Goal: Information Seeking & Learning: Learn about a topic

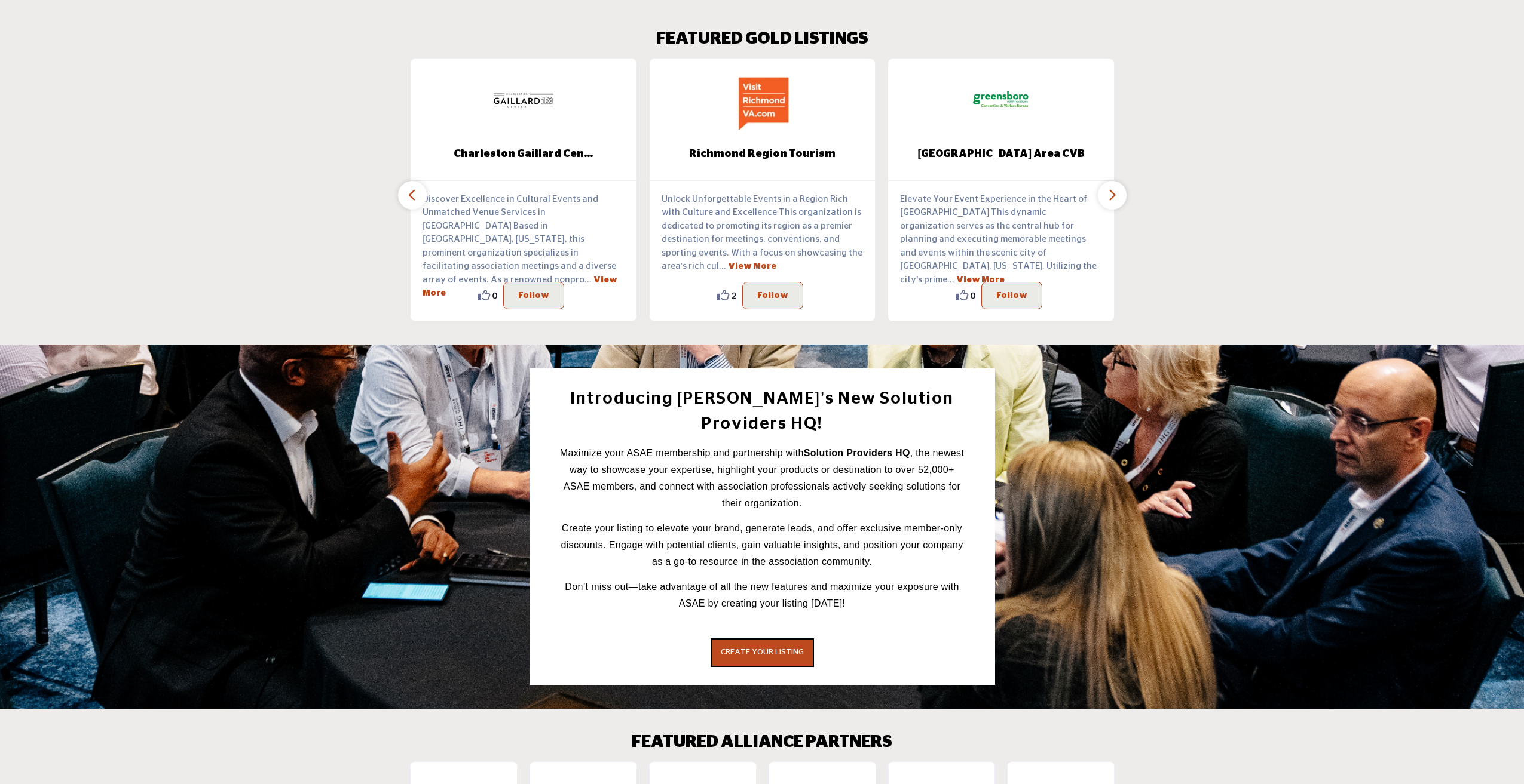
scroll to position [1998, 0]
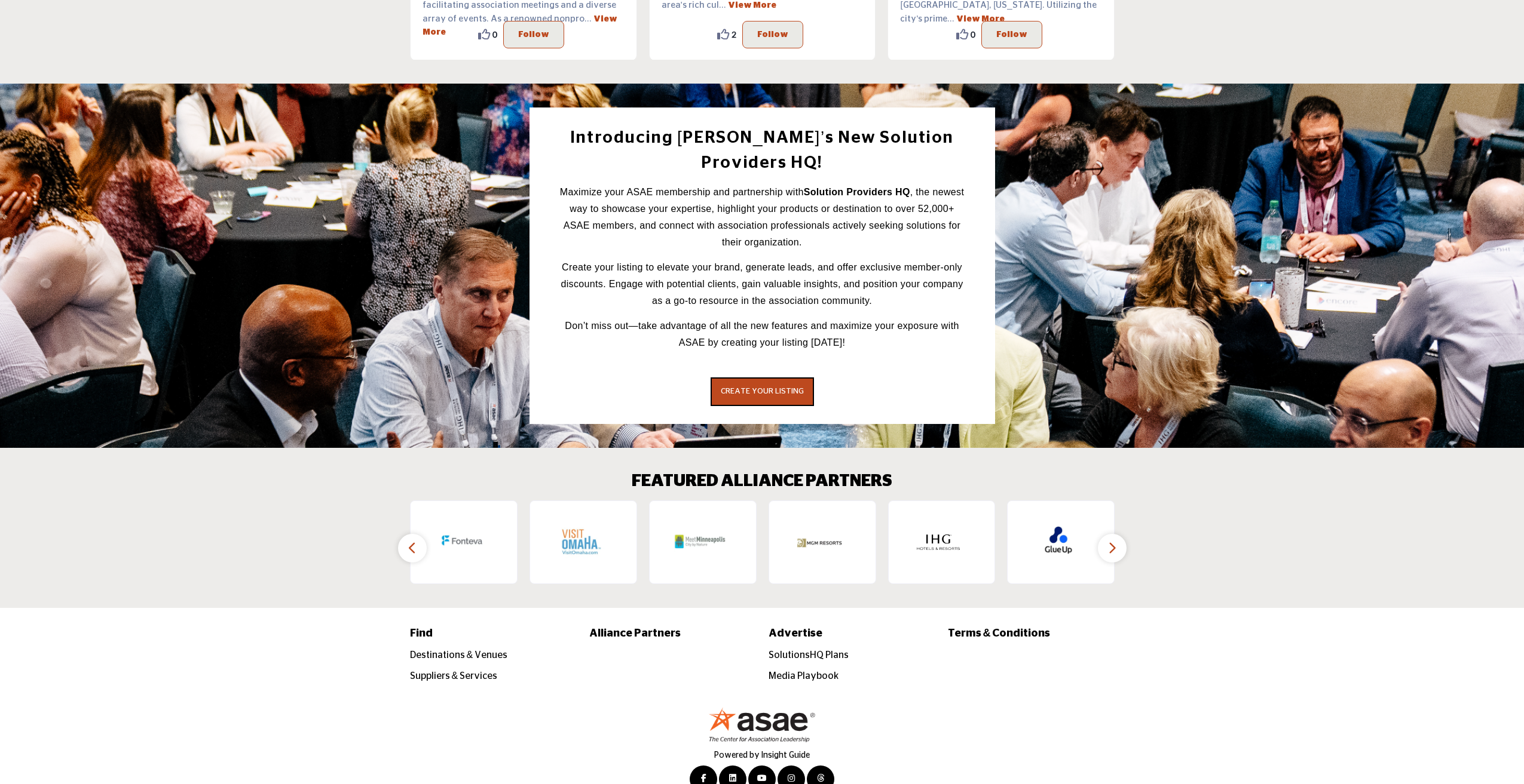
click at [1111, 541] on icon "button" at bounding box center [1112, 548] width 10 height 15
click at [1116, 541] on icon "button" at bounding box center [1112, 548] width 10 height 15
click at [423, 534] on button "button" at bounding box center [412, 548] width 28 height 28
click at [408, 541] on icon "button" at bounding box center [413, 548] width 10 height 15
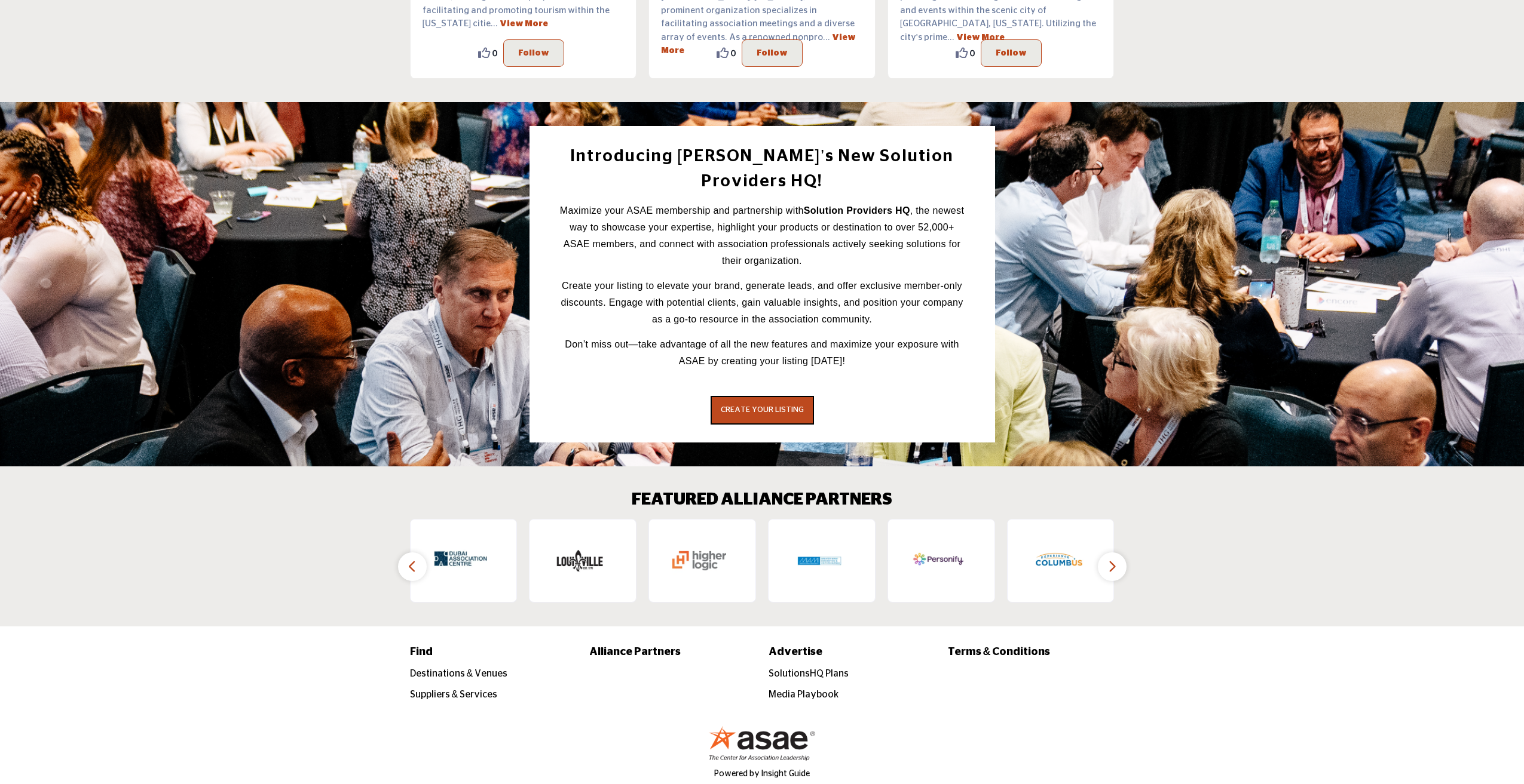
scroll to position [1997, 0]
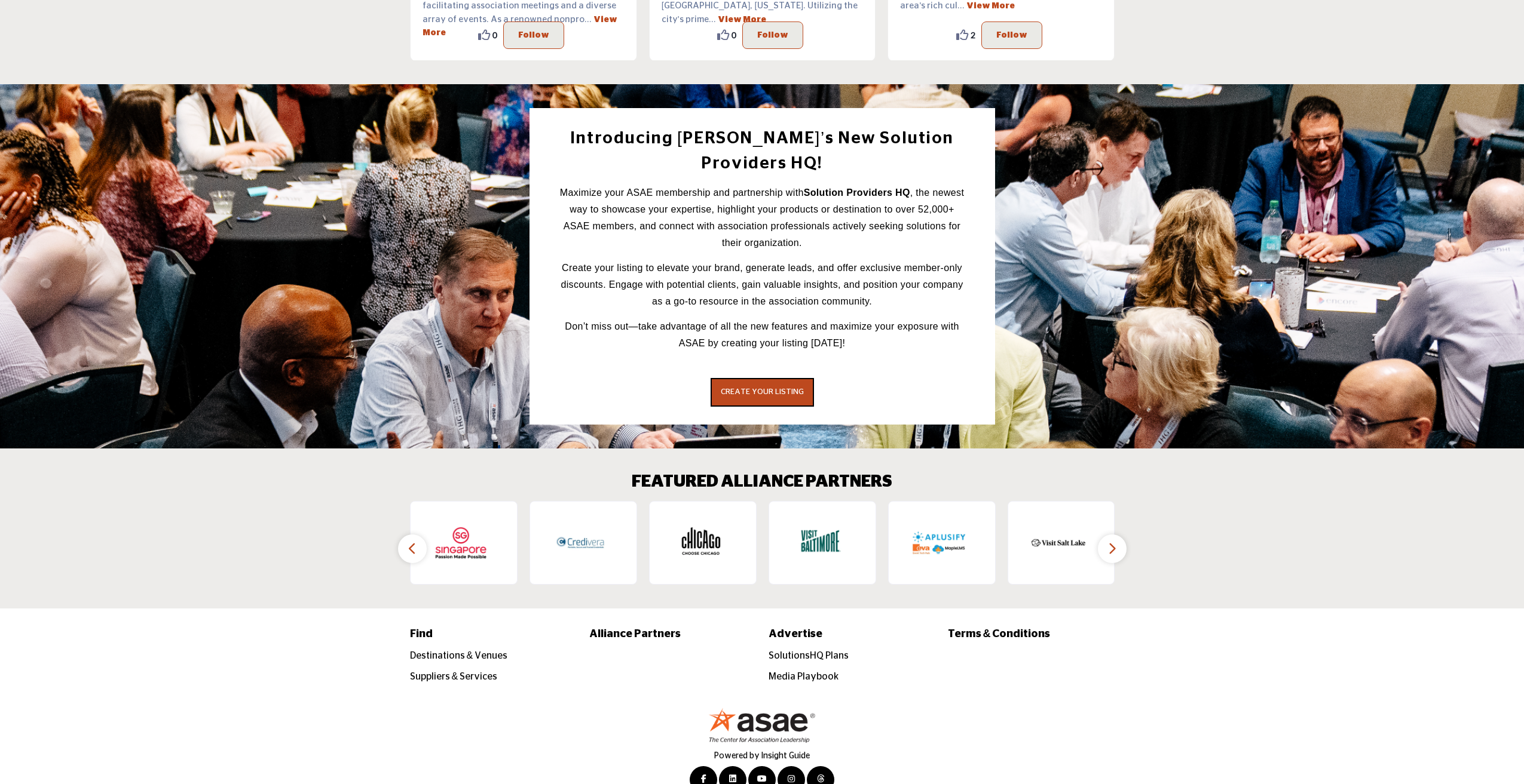
click at [413, 542] on icon "button" at bounding box center [413, 549] width 10 height 15
click at [409, 542] on icon "button" at bounding box center [413, 549] width 10 height 15
click at [405, 534] on button "button" at bounding box center [412, 548] width 28 height 28
click at [1119, 534] on button "button" at bounding box center [1111, 548] width 28 height 28
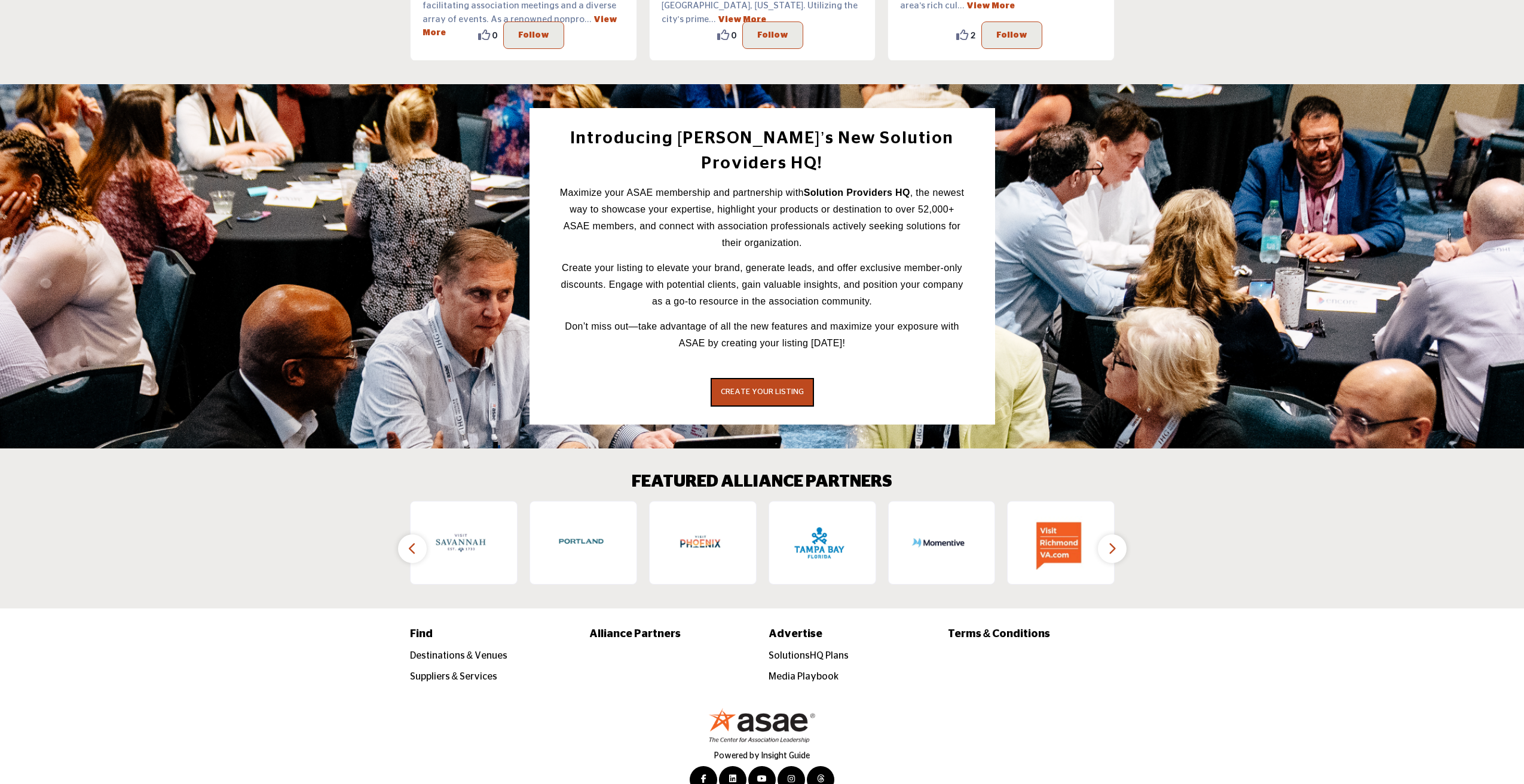
click at [1115, 542] on icon "button" at bounding box center [1112, 549] width 10 height 15
click at [1106, 534] on button "button" at bounding box center [1111, 548] width 28 height 28
click at [409, 542] on icon "button" at bounding box center [413, 549] width 10 height 15
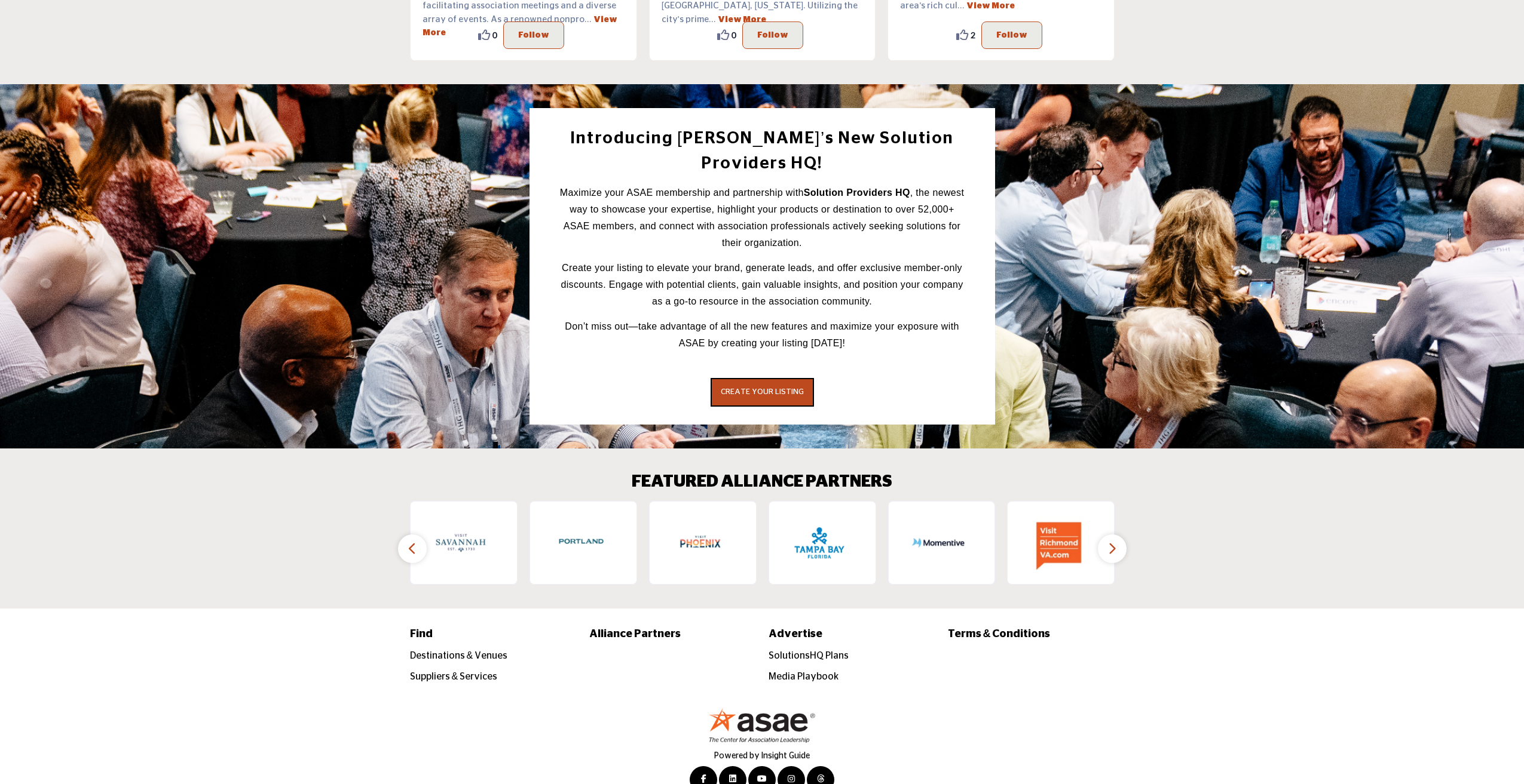
click at [409, 542] on icon "button" at bounding box center [413, 549] width 10 height 15
click at [1118, 534] on button "button" at bounding box center [1111, 548] width 28 height 28
click at [417, 534] on button "button" at bounding box center [412, 548] width 28 height 28
click at [411, 542] on icon "button" at bounding box center [413, 549] width 10 height 15
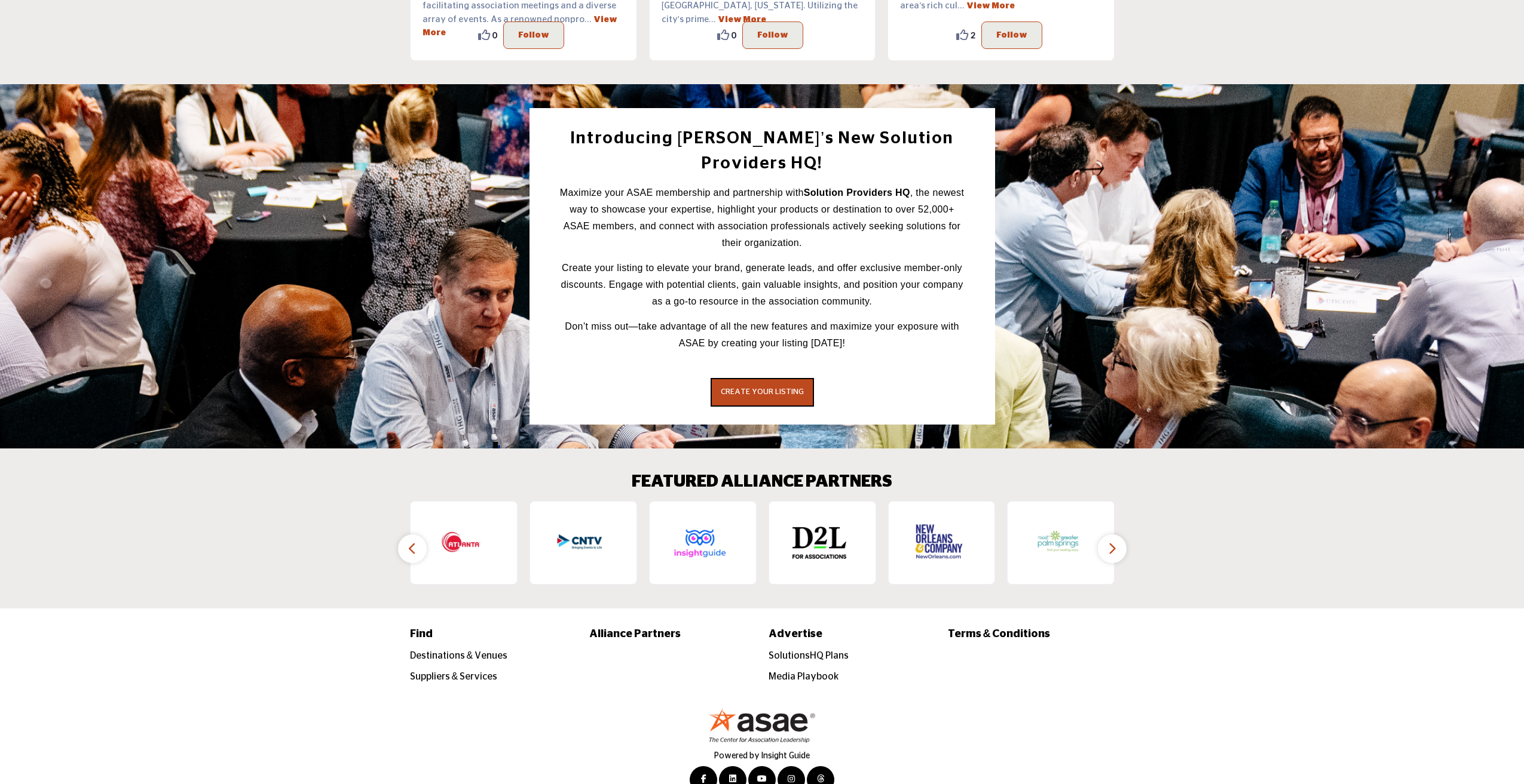
click at [411, 542] on icon "button" at bounding box center [413, 549] width 10 height 15
click at [410, 542] on icon "button" at bounding box center [413, 549] width 10 height 15
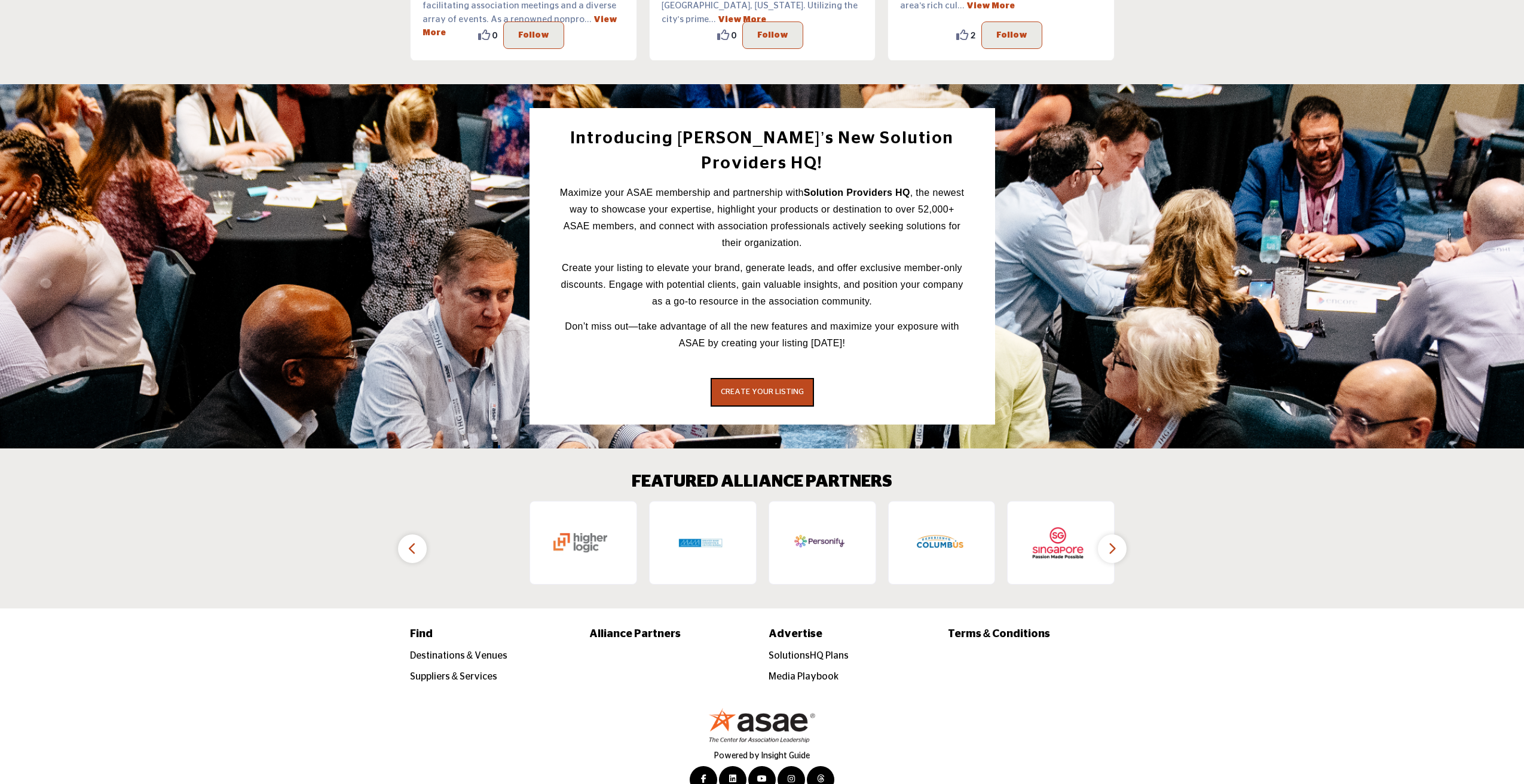
click at [410, 542] on icon "button" at bounding box center [413, 549] width 10 height 15
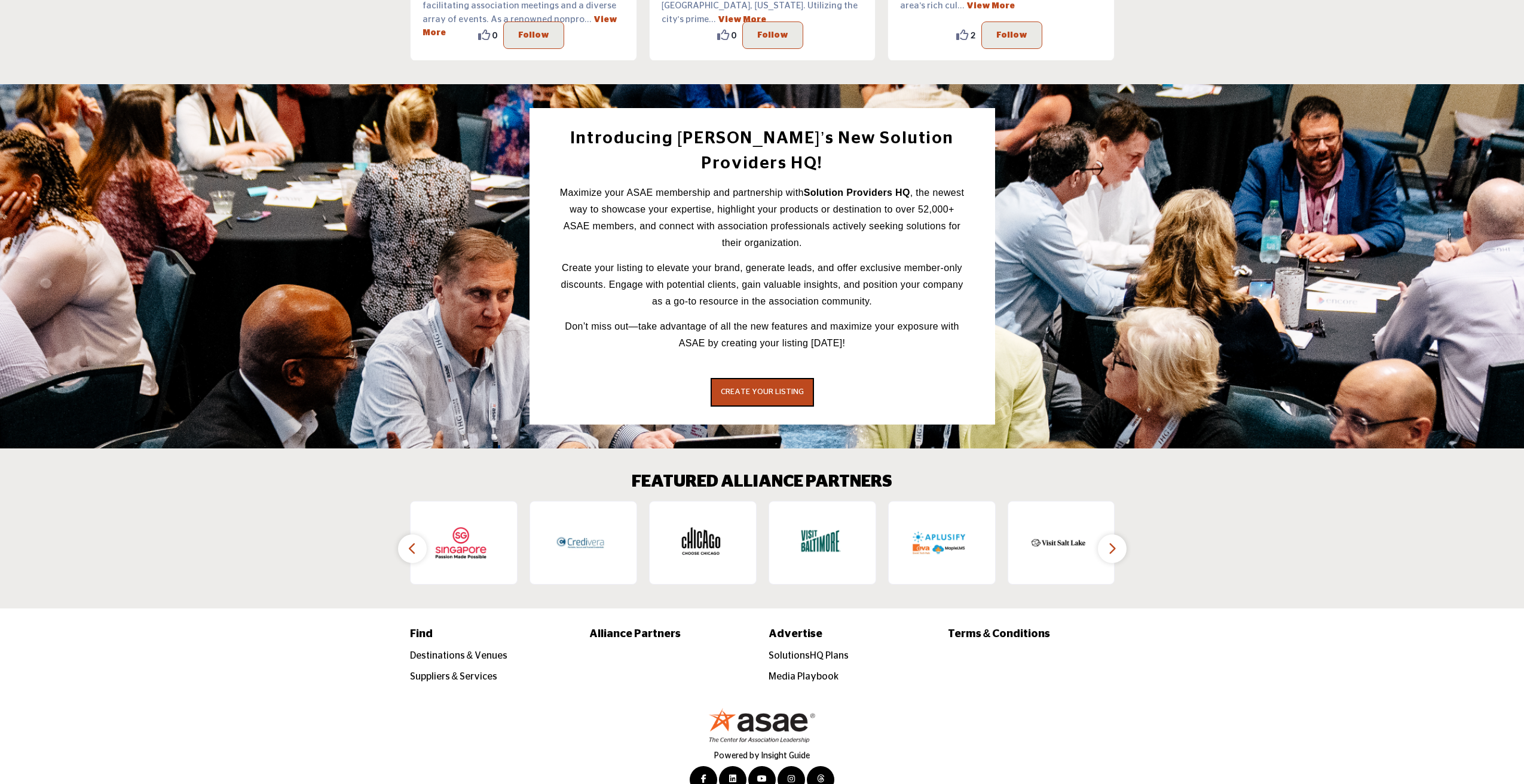
click at [410, 542] on icon "button" at bounding box center [413, 549] width 10 height 15
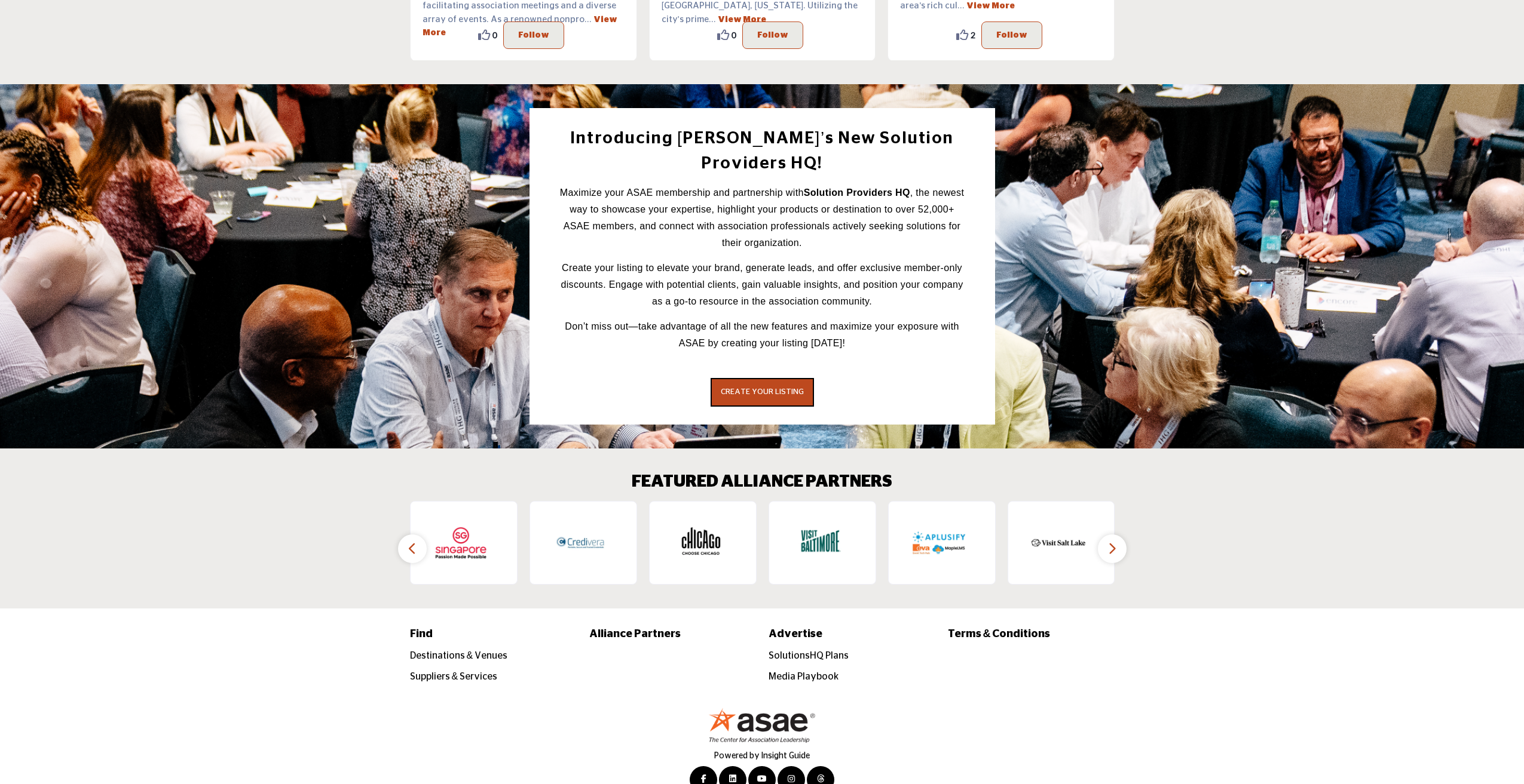
click at [410, 542] on icon "button" at bounding box center [413, 549] width 10 height 15
click at [418, 534] on button "button" at bounding box center [412, 548] width 28 height 28
click at [417, 534] on button "button" at bounding box center [412, 548] width 28 height 28
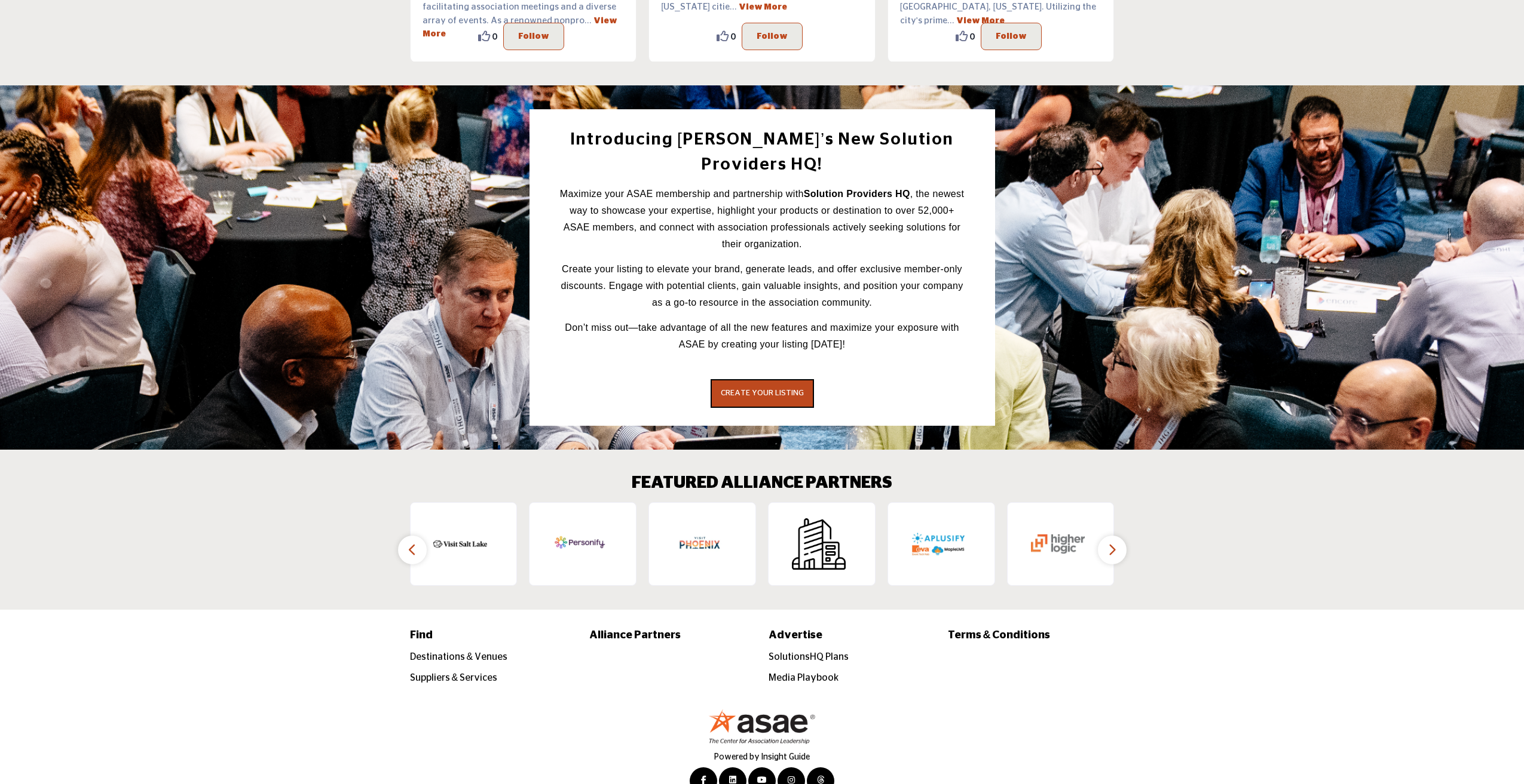
scroll to position [1998, 0]
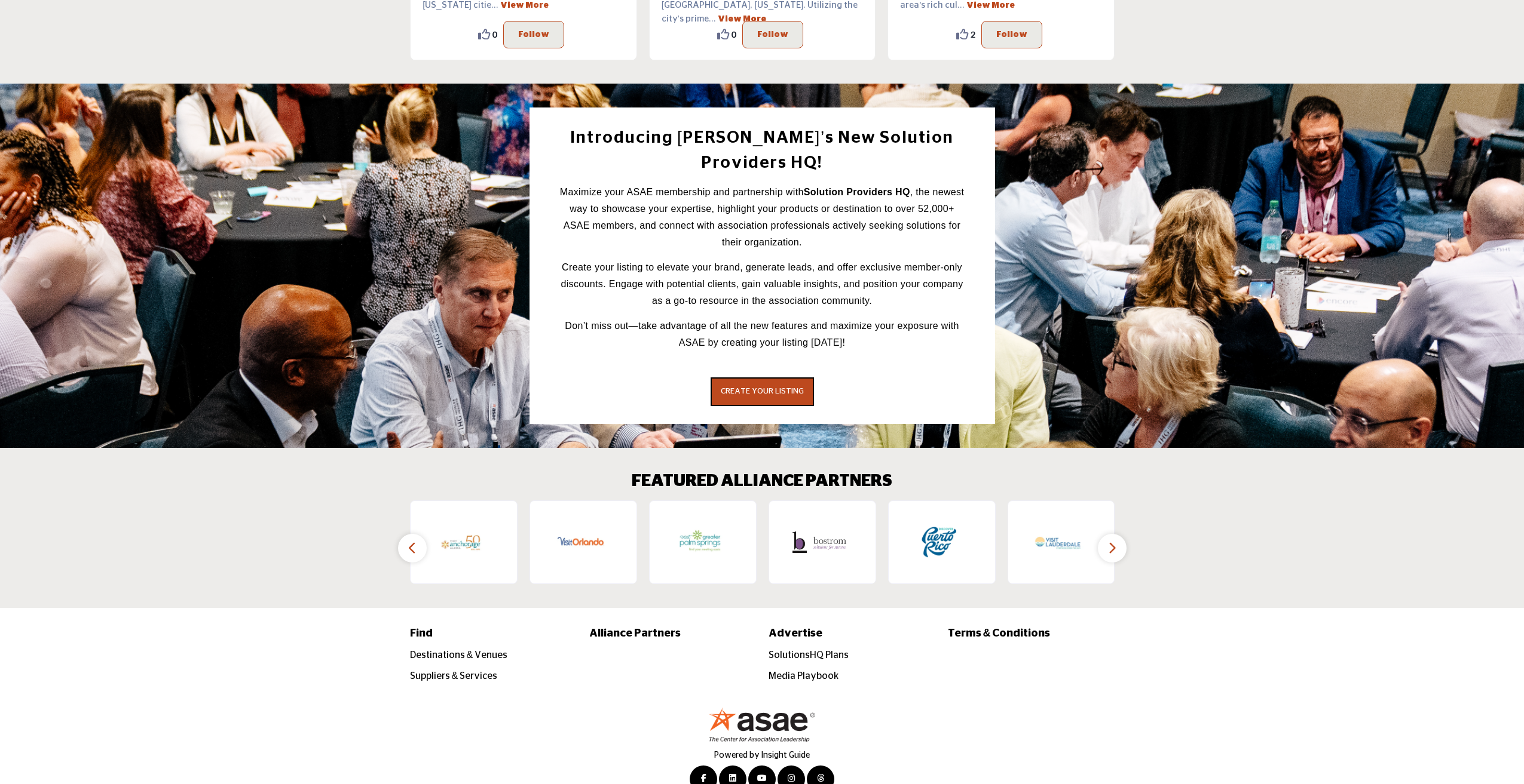
click at [1109, 541] on icon "button" at bounding box center [1112, 548] width 10 height 15
click at [1124, 534] on button "button" at bounding box center [1111, 548] width 28 height 28
click at [1117, 534] on button "button" at bounding box center [1111, 548] width 28 height 28
click at [1113, 541] on icon "button" at bounding box center [1112, 548] width 10 height 15
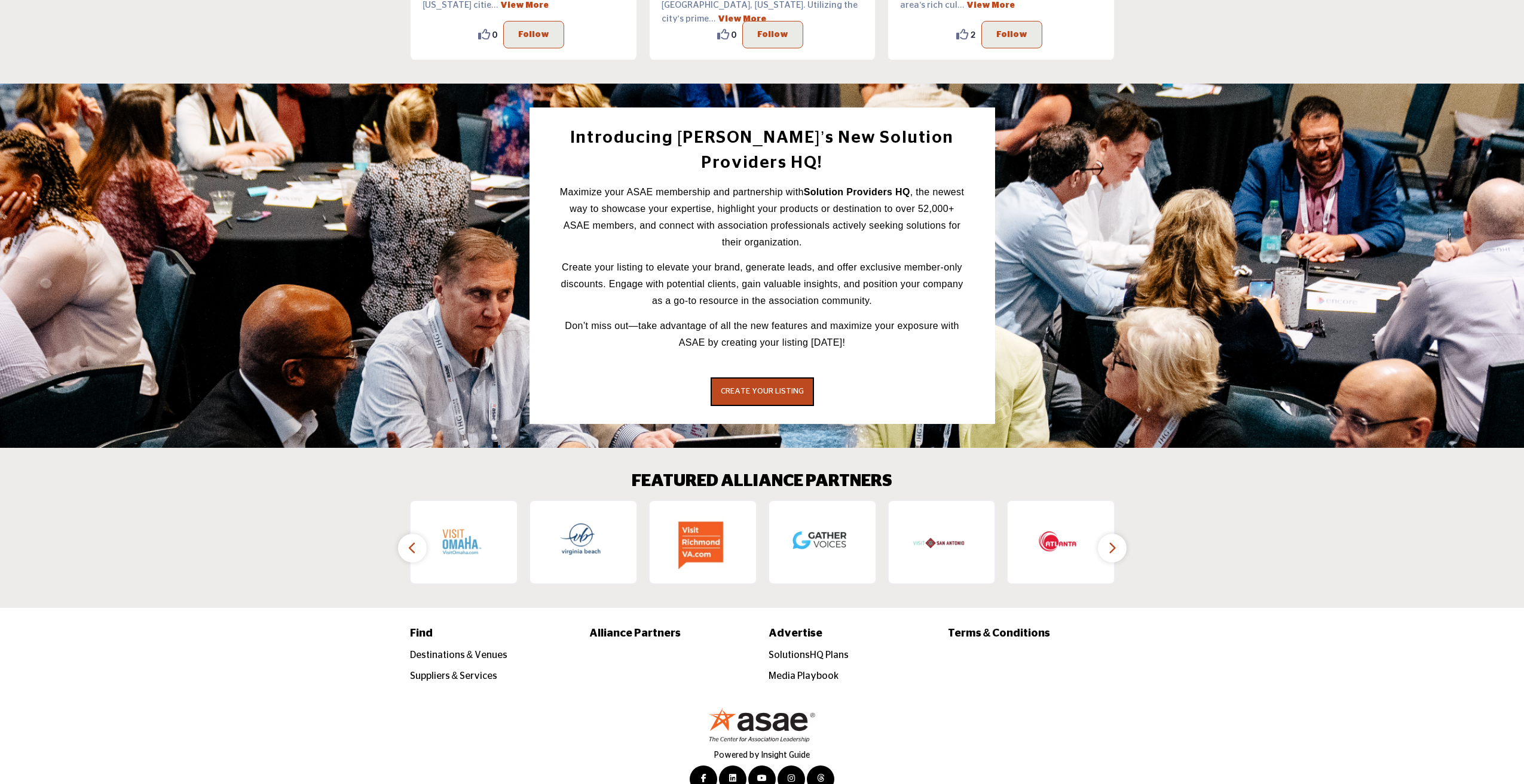
click at [1113, 541] on icon "button" at bounding box center [1112, 548] width 10 height 15
click at [408, 541] on icon "button" at bounding box center [413, 548] width 10 height 15
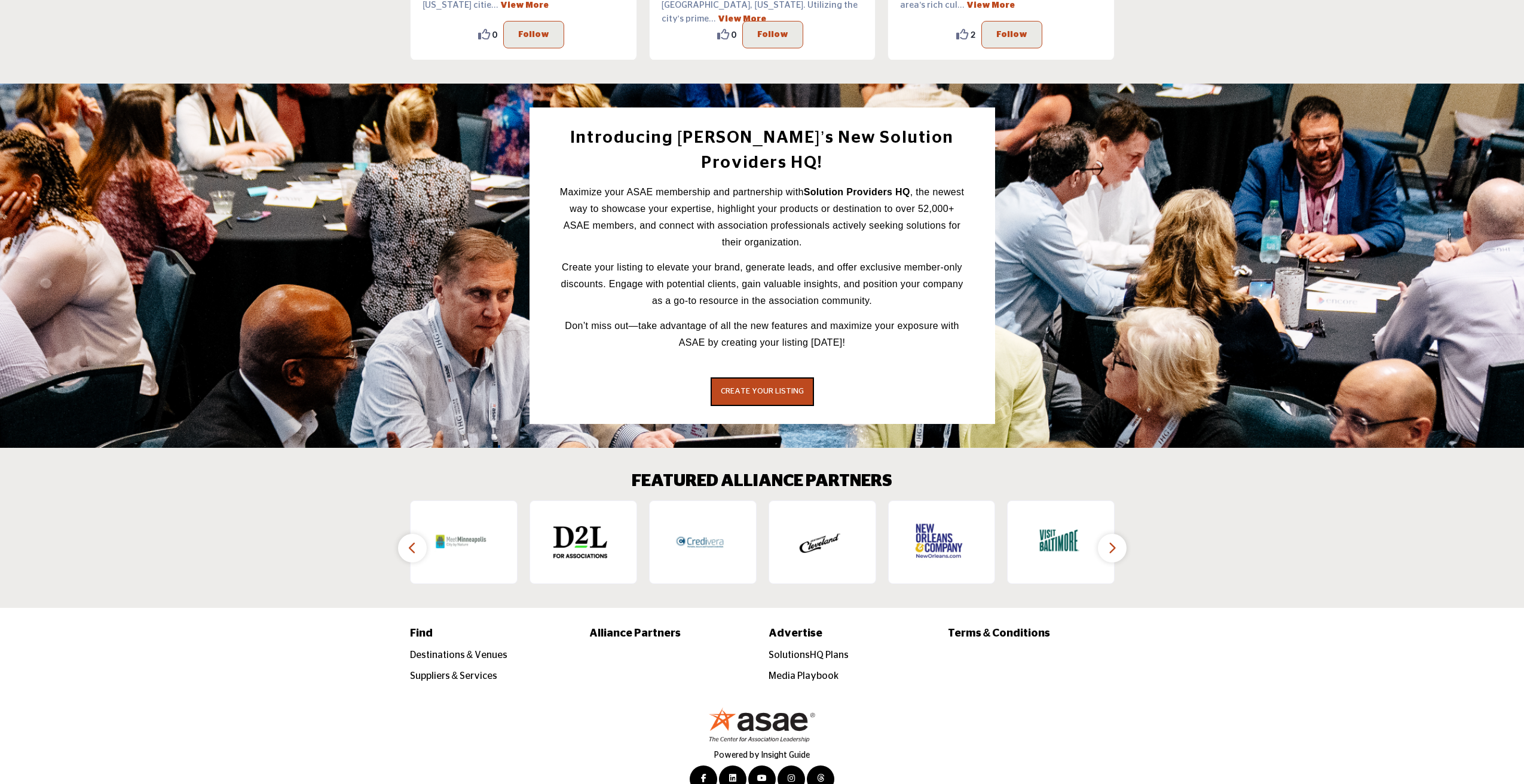
click at [408, 541] on icon "button" at bounding box center [413, 548] width 10 height 15
click at [416, 541] on icon "button" at bounding box center [413, 548] width 10 height 15
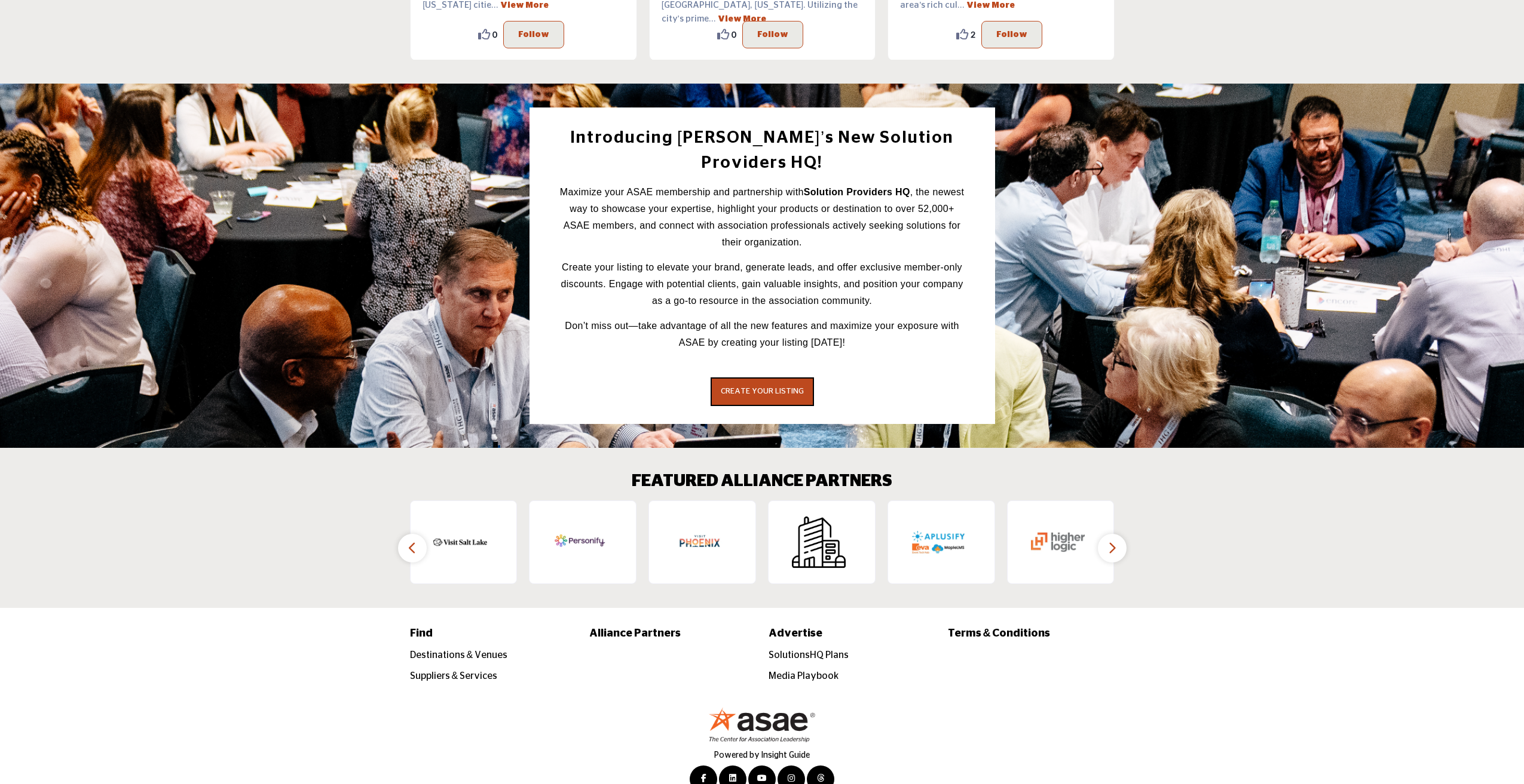
click at [416, 541] on icon "button" at bounding box center [413, 548] width 10 height 15
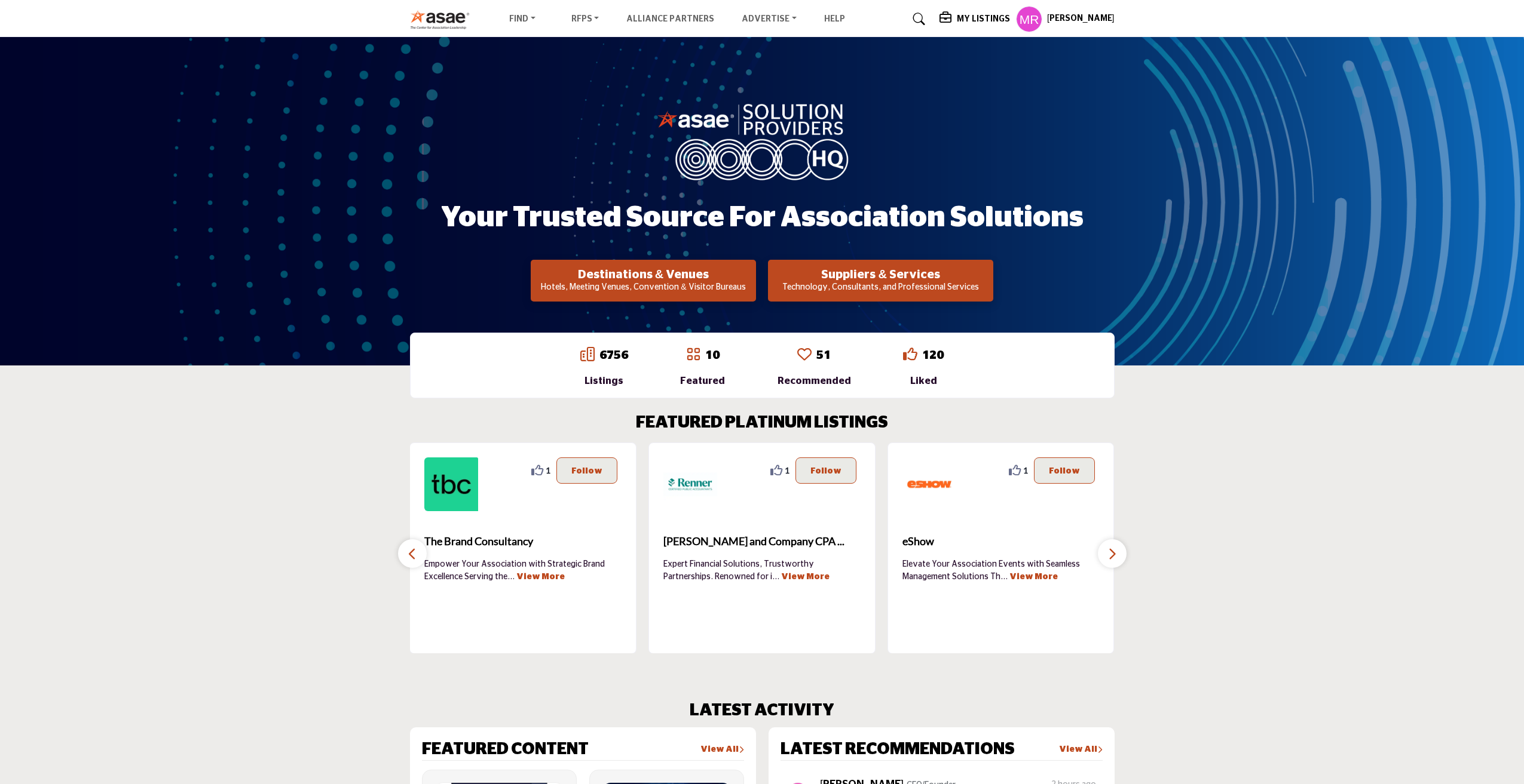
scroll to position [0, 0]
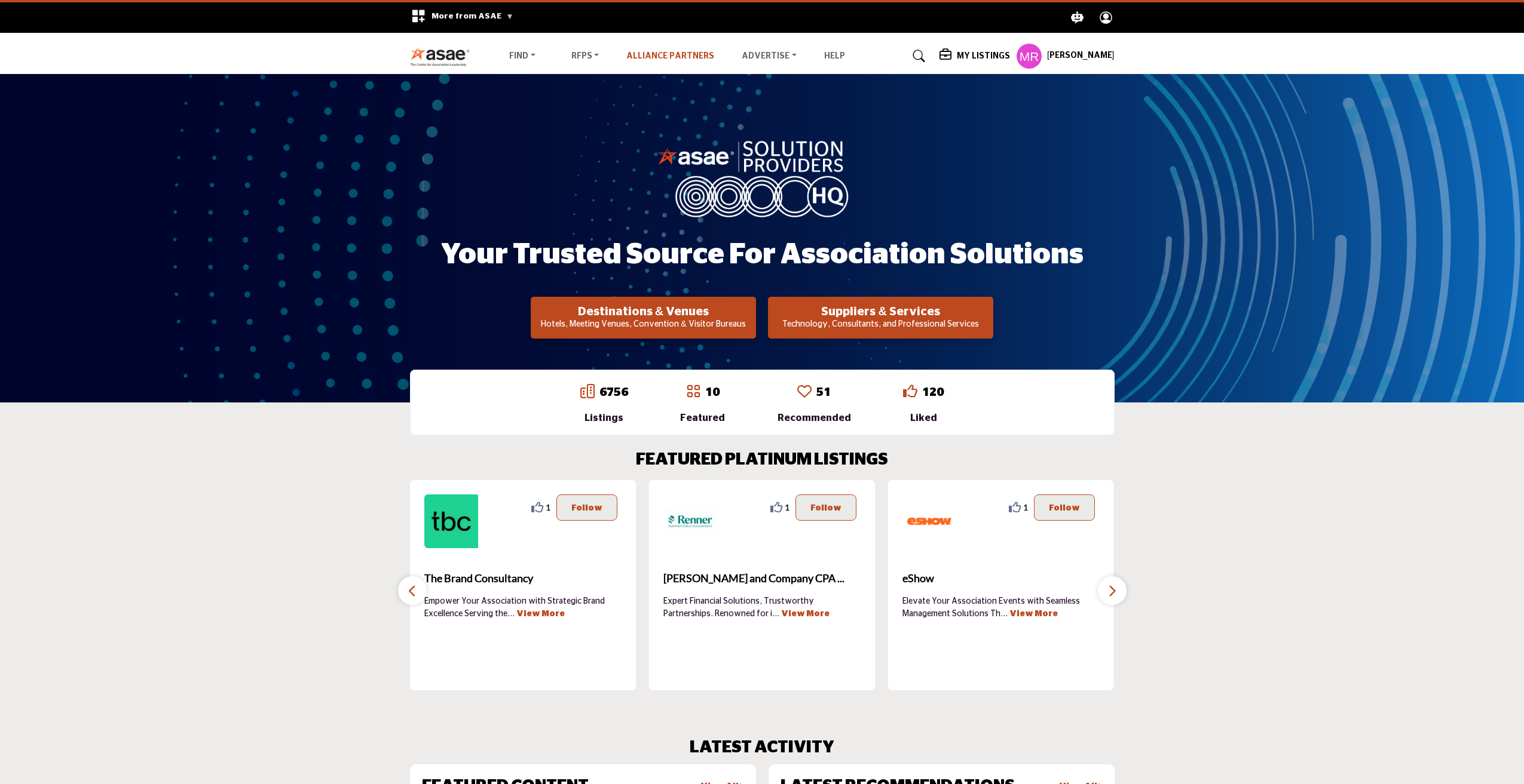
click at [663, 53] on link "Alliance Partners" at bounding box center [670, 56] width 88 height 8
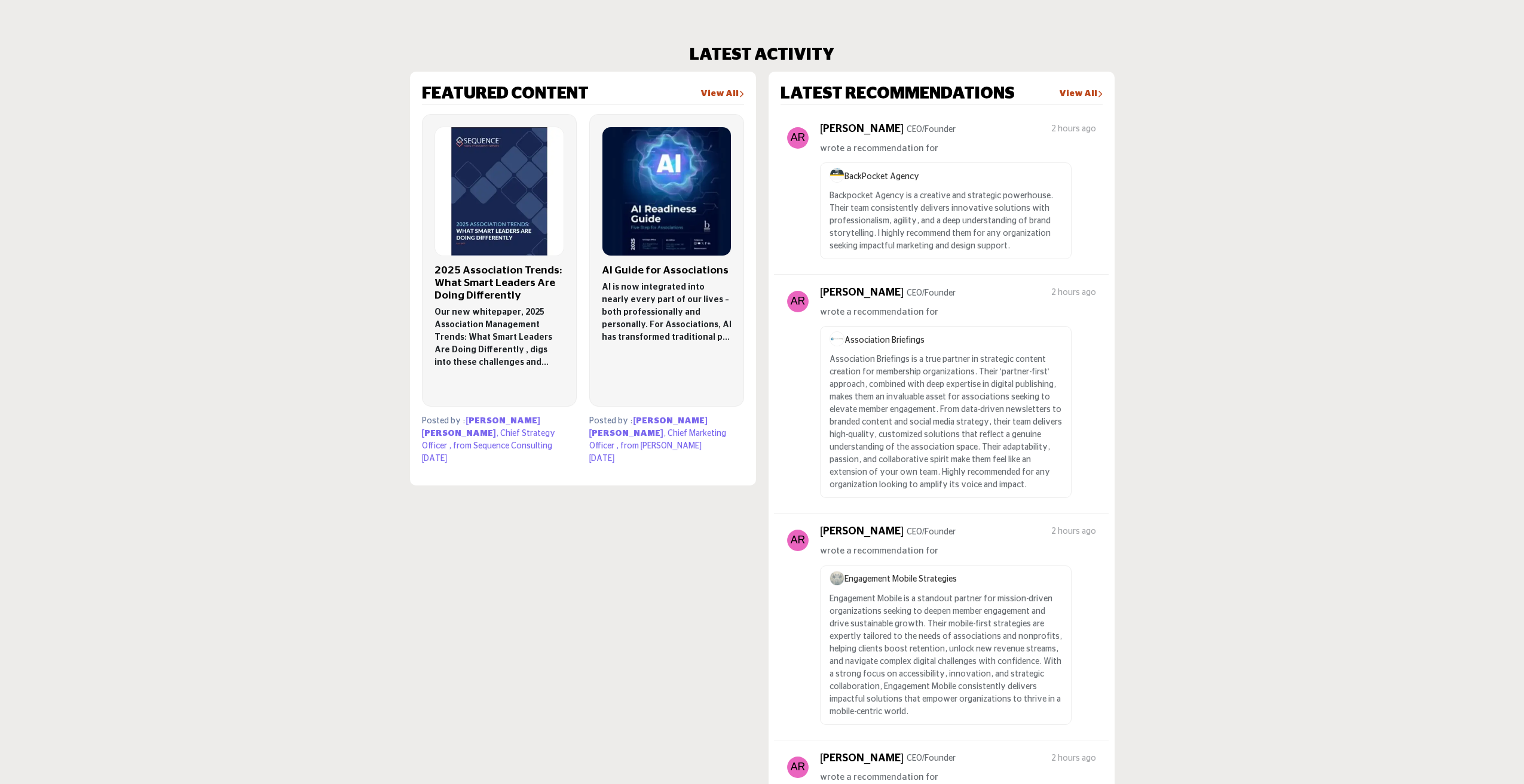
scroll to position [1998, 0]
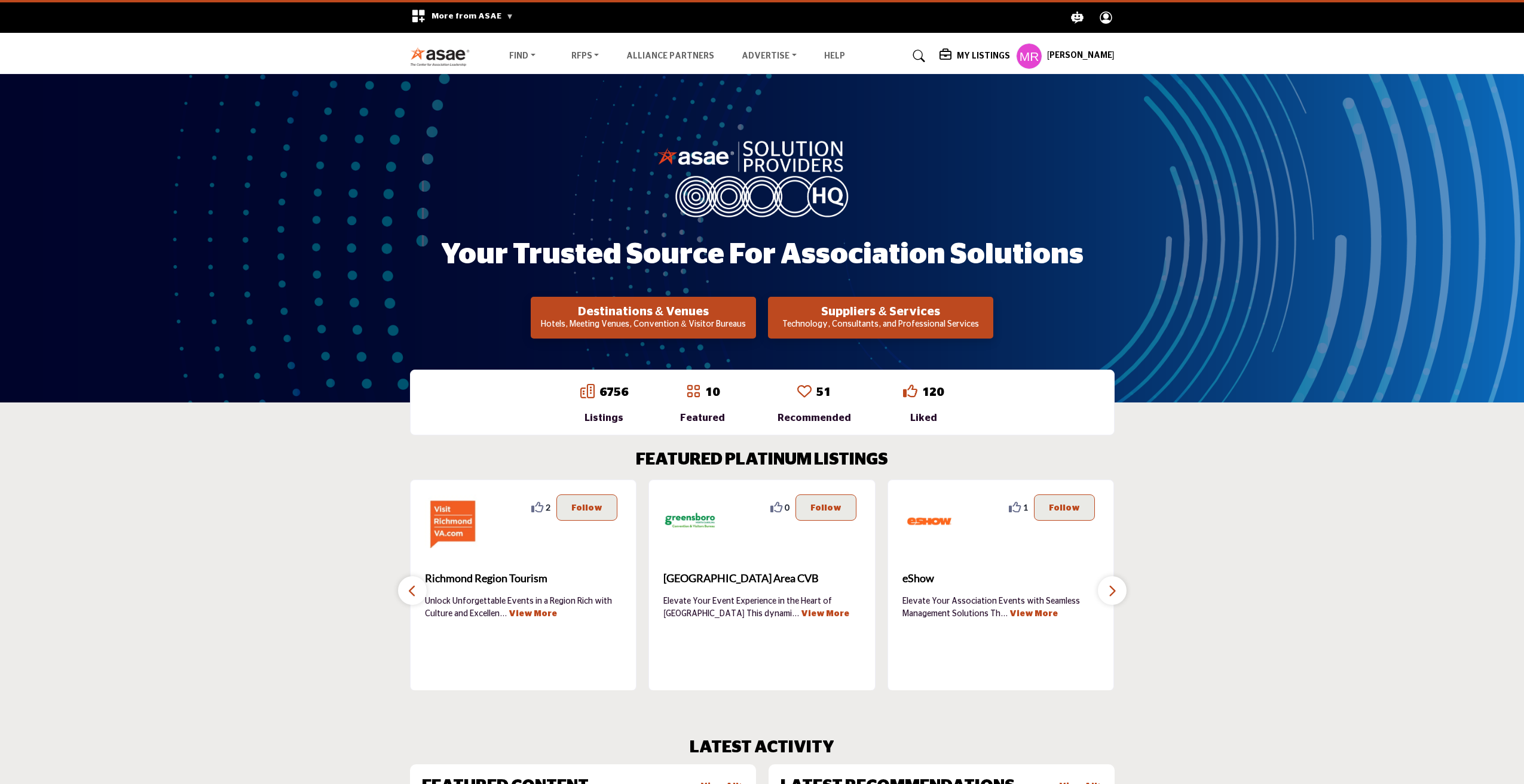
scroll to position [1998, 0]
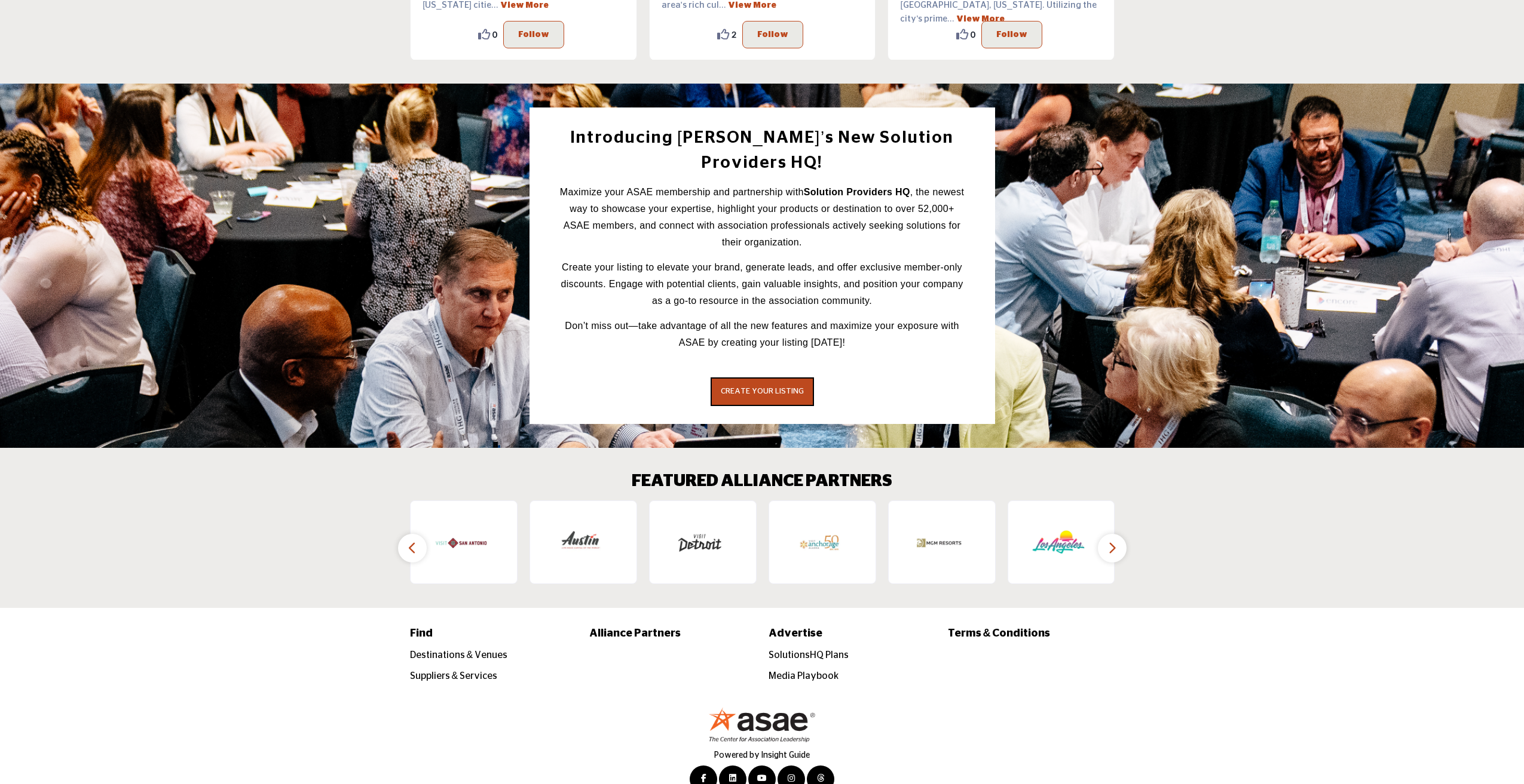
click at [1110, 541] on icon "button" at bounding box center [1112, 548] width 10 height 15
click at [413, 541] on icon "button" at bounding box center [413, 548] width 10 height 15
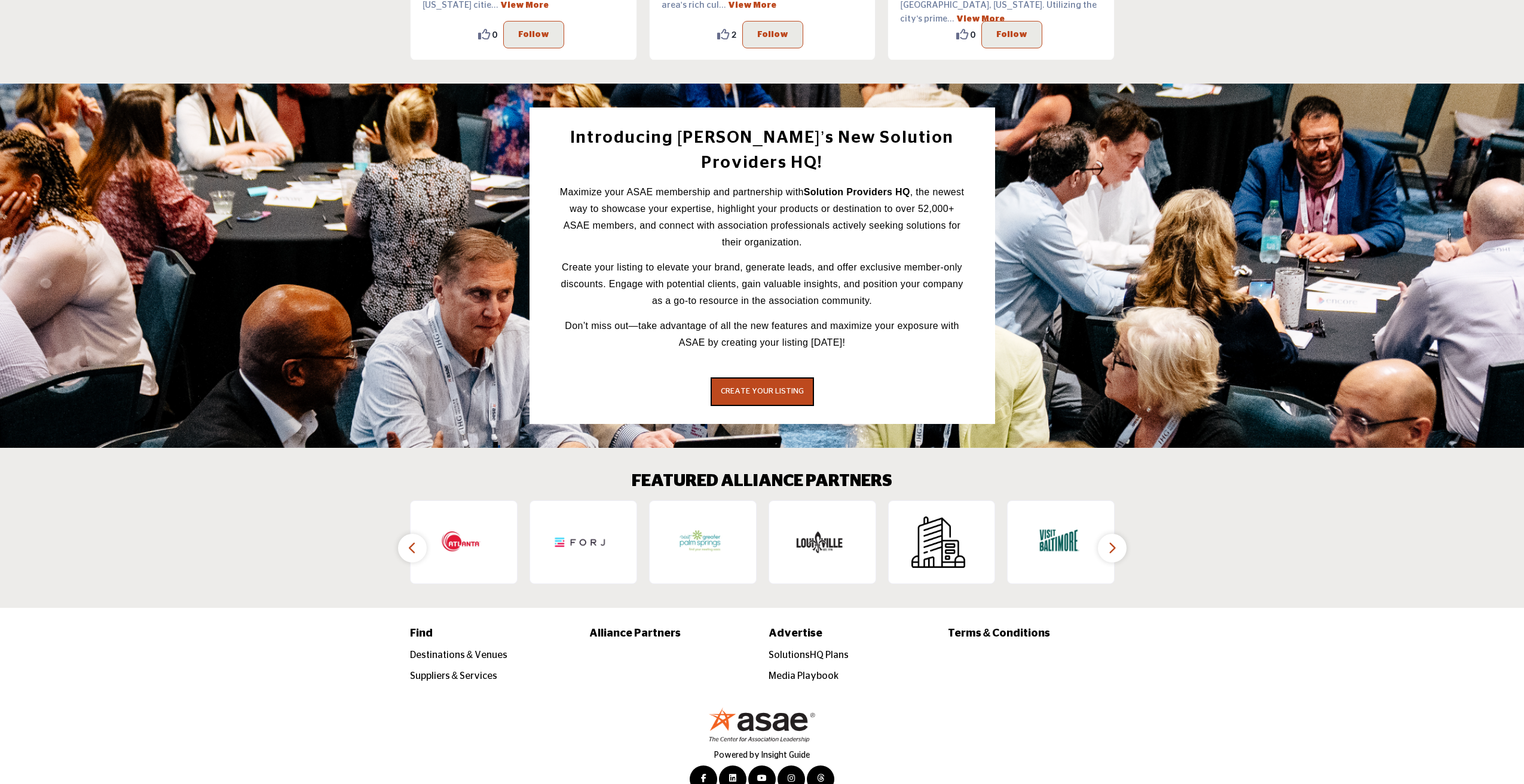
click at [413, 541] on icon "button" at bounding box center [413, 548] width 10 height 15
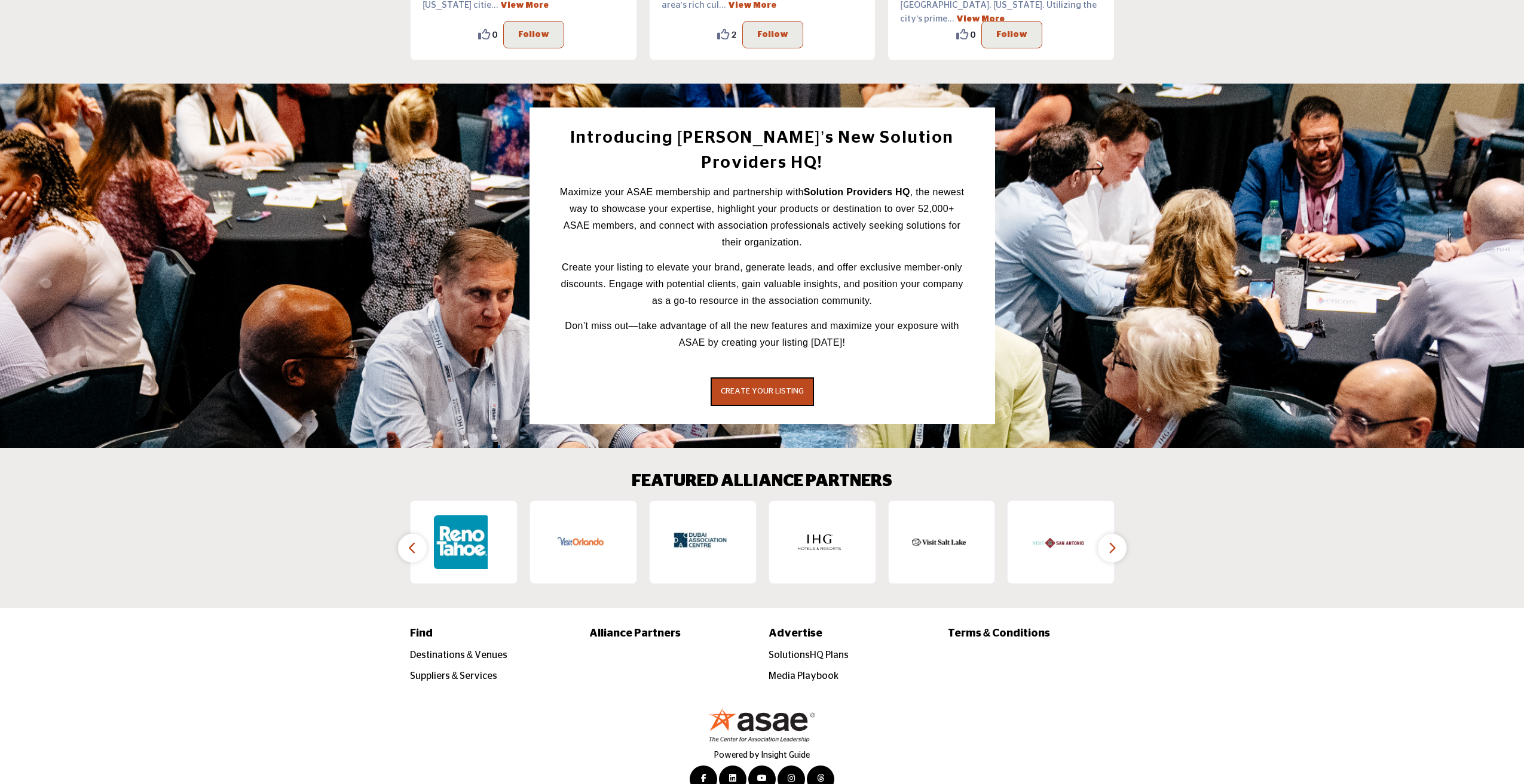
click at [413, 541] on icon "button" at bounding box center [413, 548] width 10 height 15
click at [420, 534] on button "button" at bounding box center [412, 548] width 28 height 28
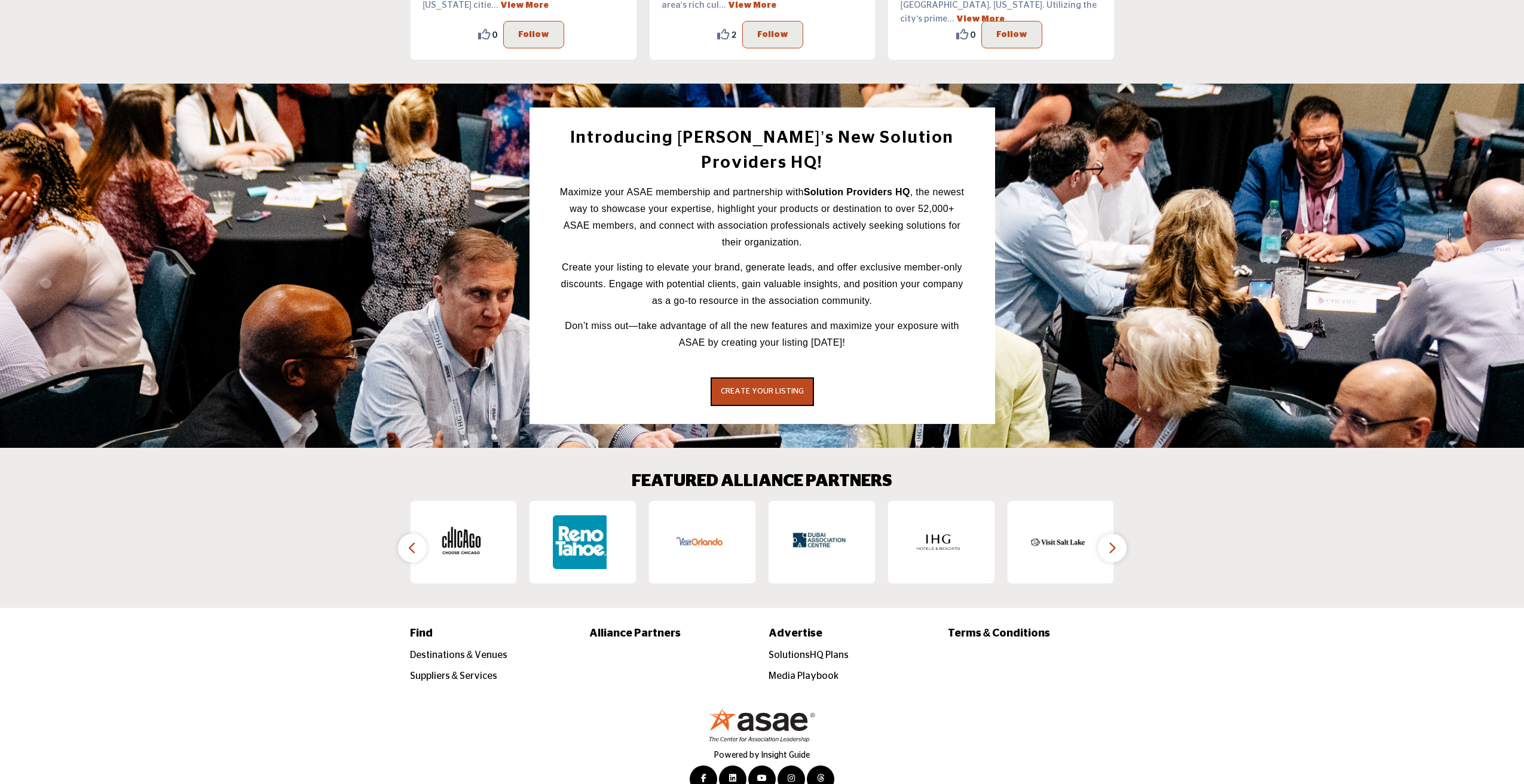
click at [420, 534] on button "button" at bounding box center [412, 548] width 28 height 28
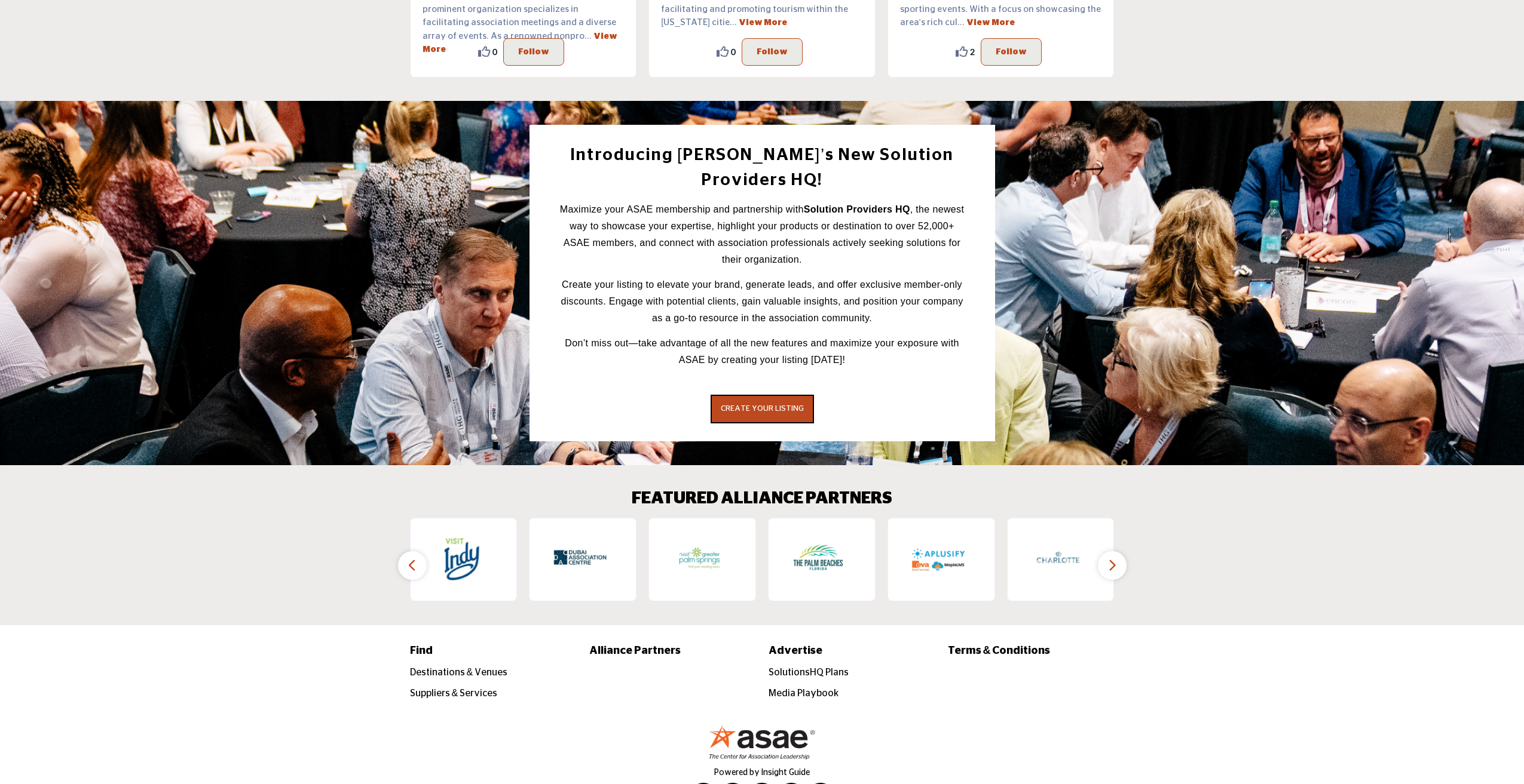
scroll to position [1998, 0]
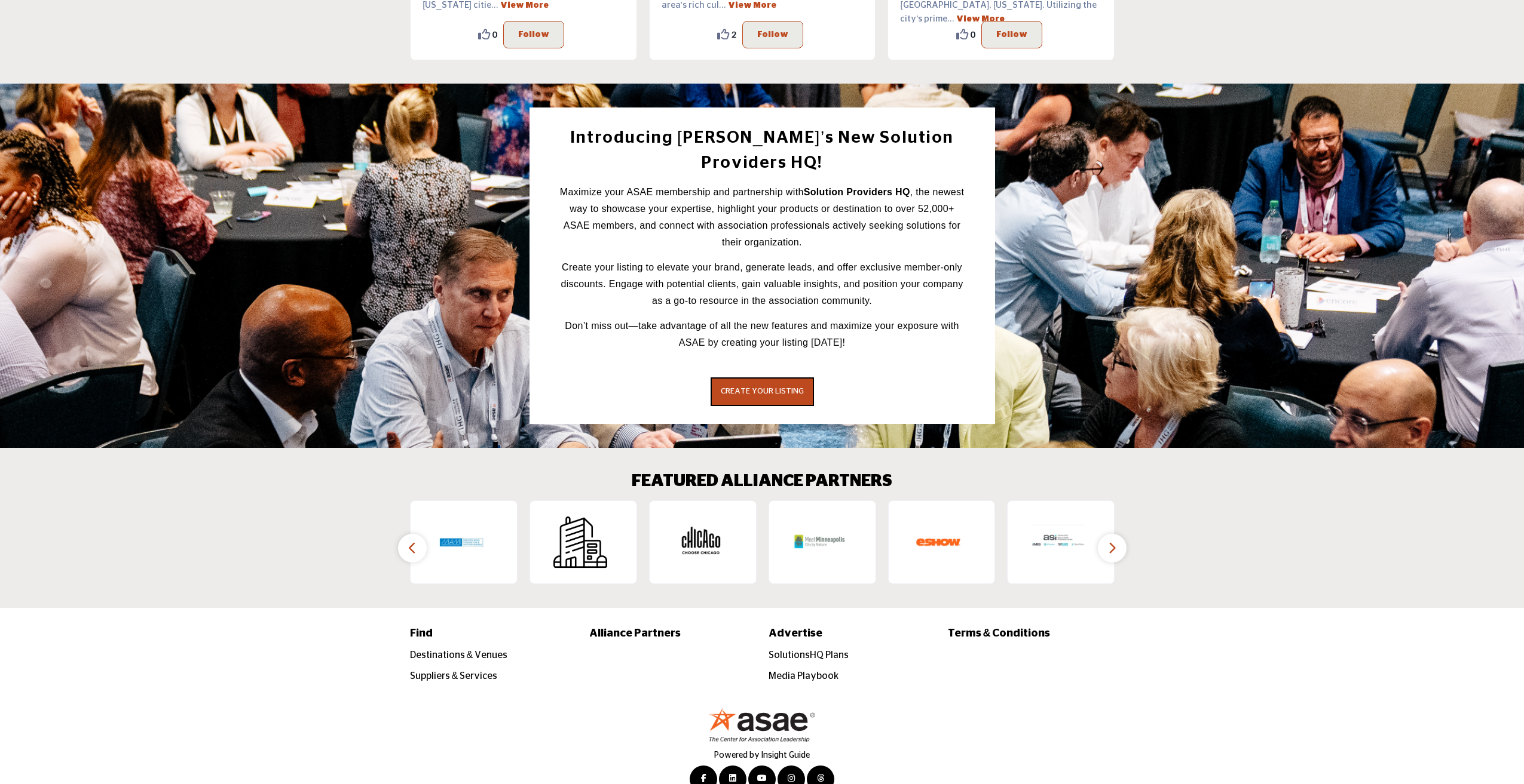
click at [420, 534] on button "button" at bounding box center [412, 548] width 28 height 28
click at [413, 541] on icon "button" at bounding box center [413, 548] width 10 height 15
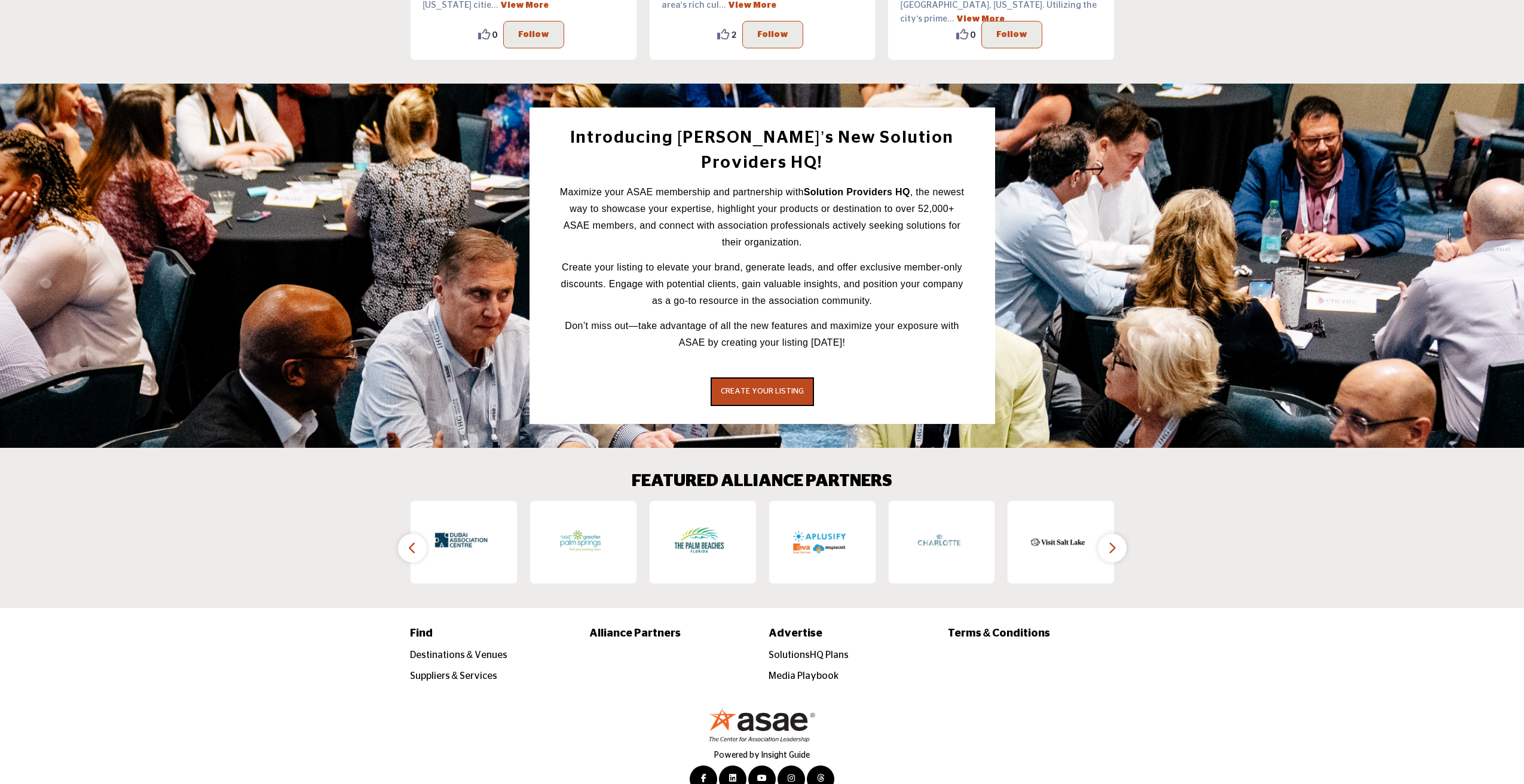
click at [413, 541] on icon "button" at bounding box center [413, 548] width 10 height 15
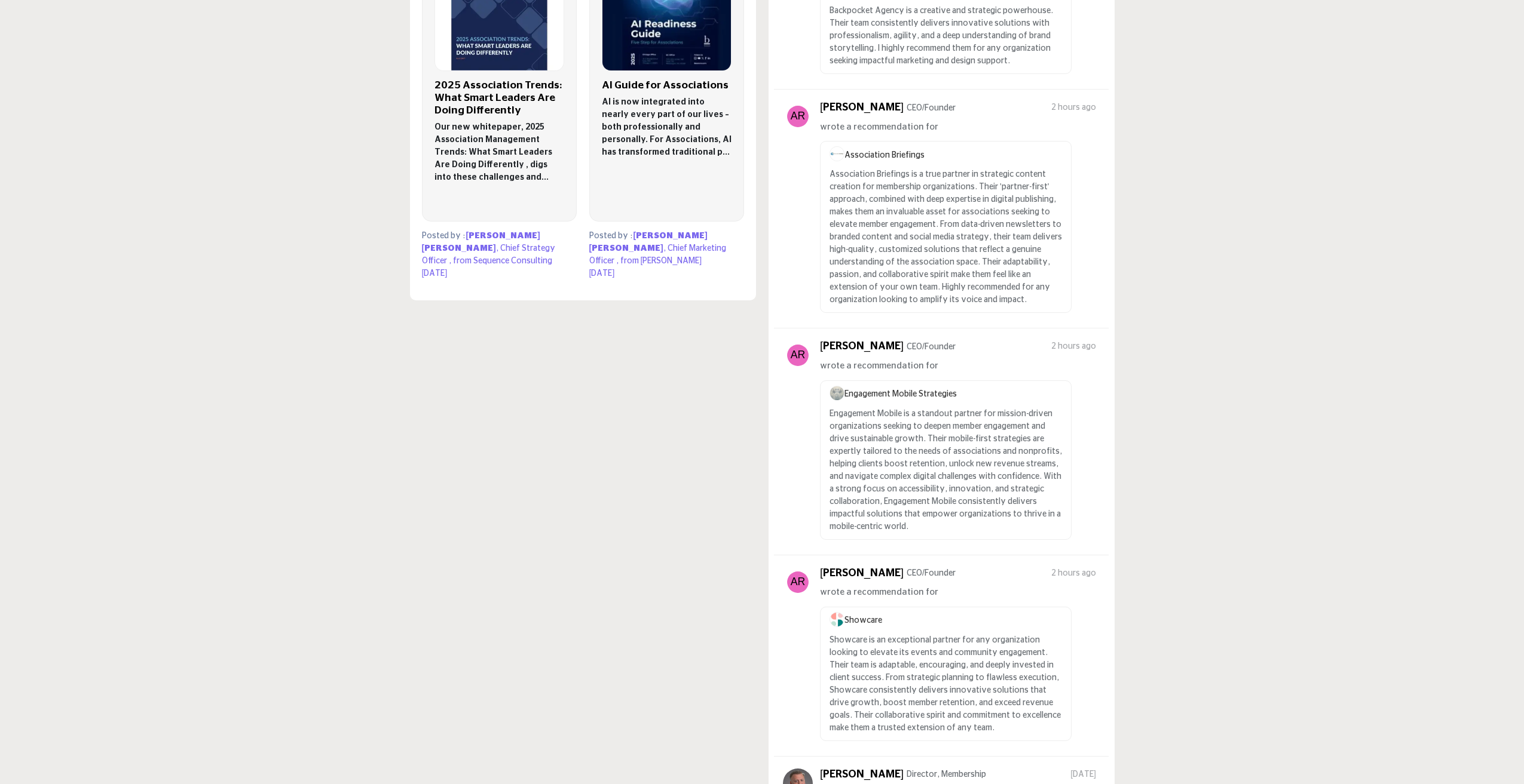
scroll to position [0, 0]
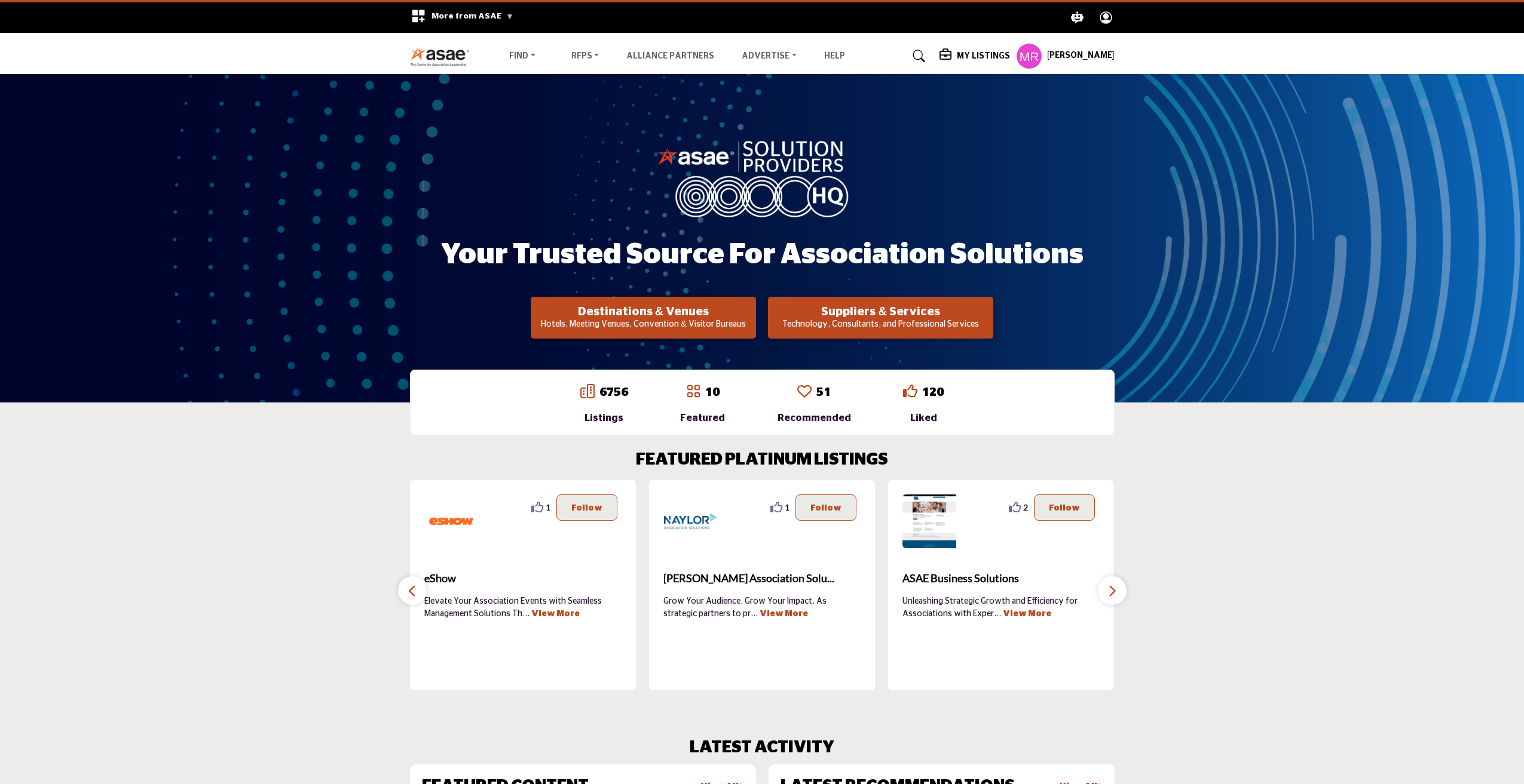
click at [1104, 595] on button "button" at bounding box center [1111, 590] width 28 height 28
click at [405, 593] on button "button" at bounding box center [412, 590] width 28 height 28
click at [782, 84] on link "SolutionsHQ Plans" at bounding box center [794, 79] width 109 height 17
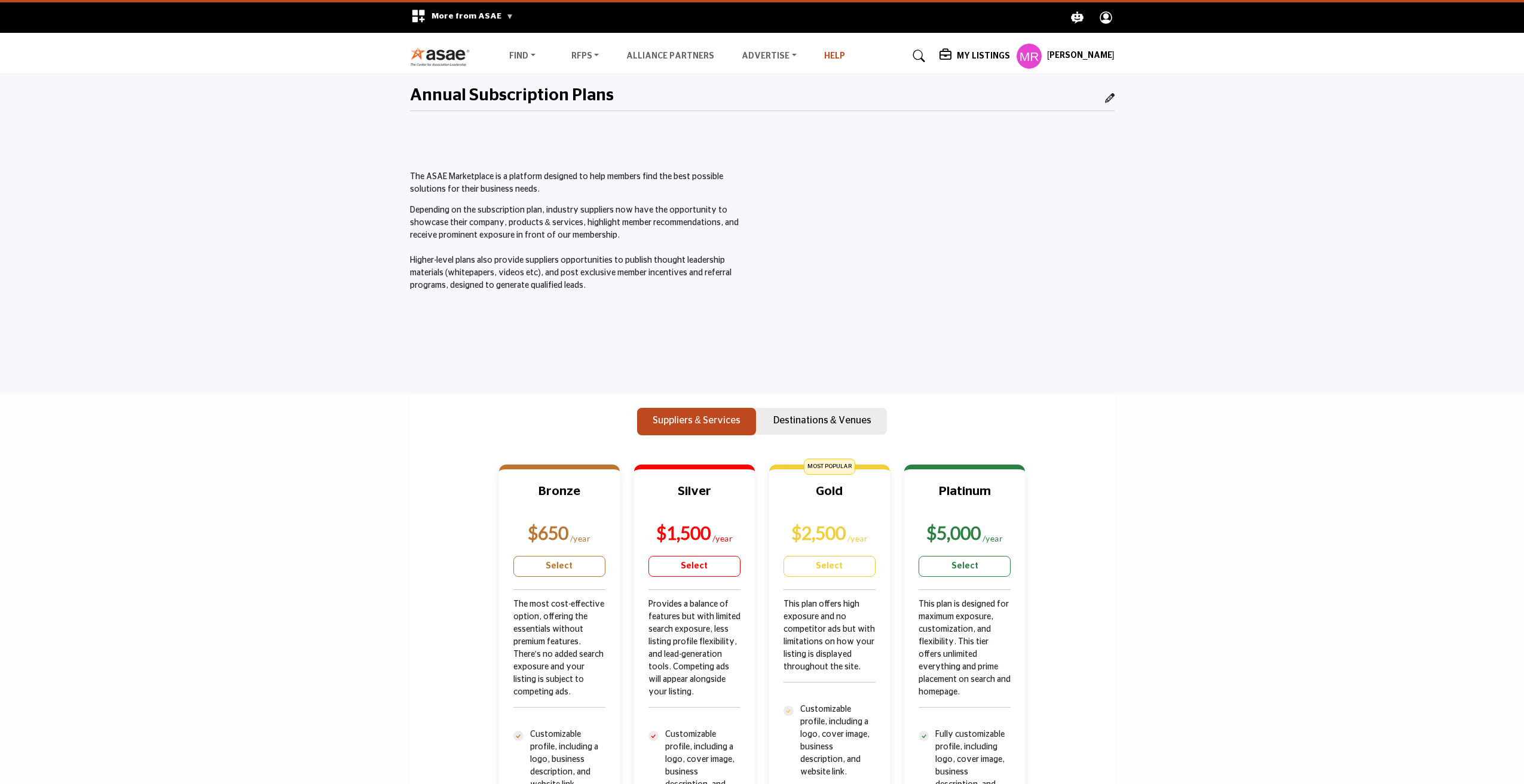
click at [824, 59] on link "Help" at bounding box center [835, 56] width 21 height 8
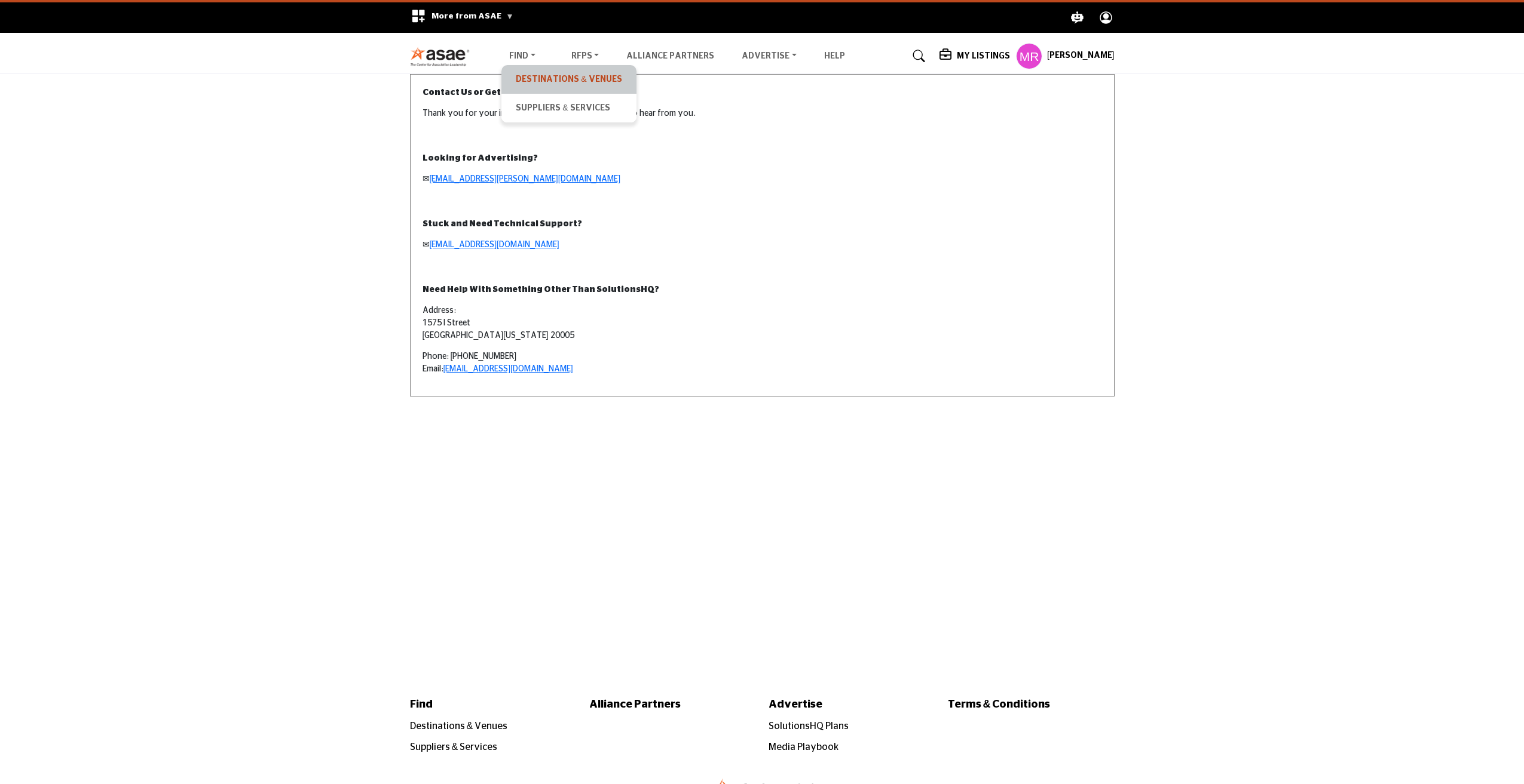
click at [542, 83] on link "Destinations & Venues" at bounding box center [569, 79] width 123 height 17
